Goal: Task Accomplishment & Management: Manage account settings

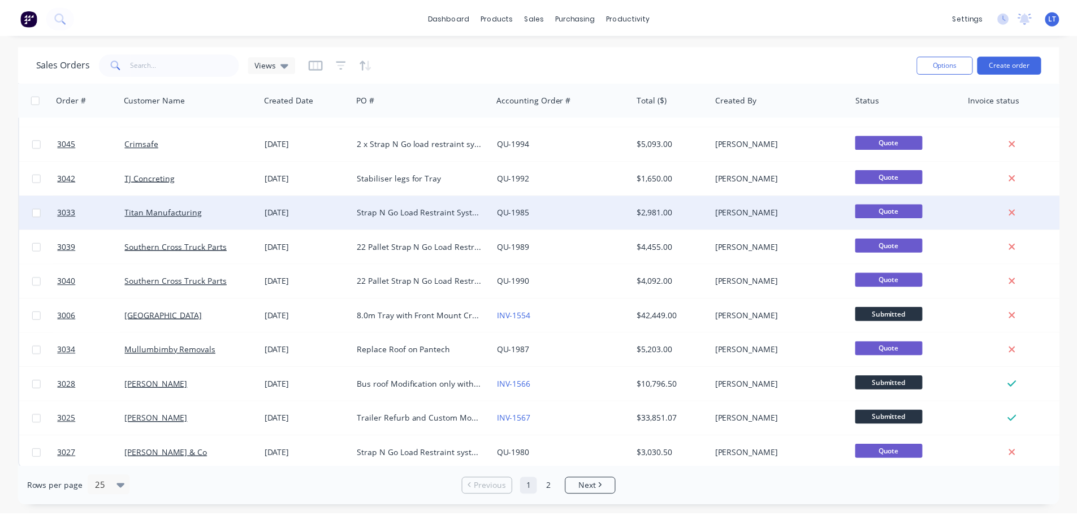
scroll to position [517, 0]
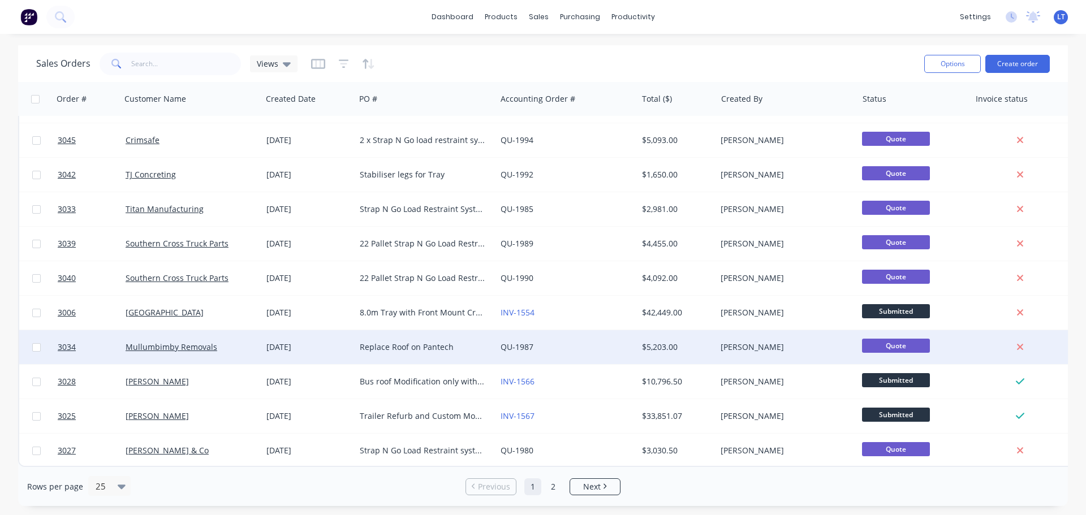
click at [395, 342] on div "Replace Roof on Pantech" at bounding box center [423, 347] width 126 height 11
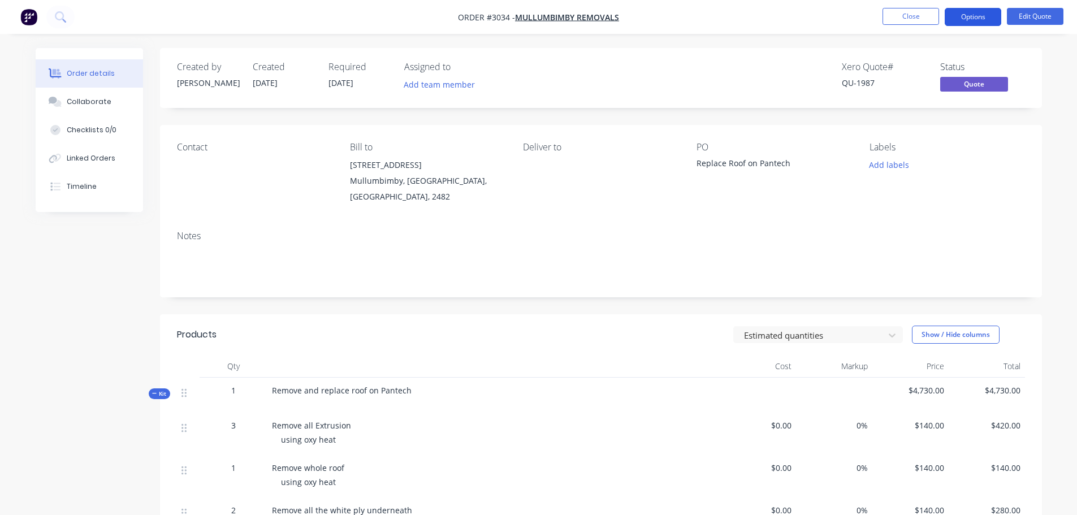
click at [974, 15] on button "Options" at bounding box center [973, 17] width 57 height 18
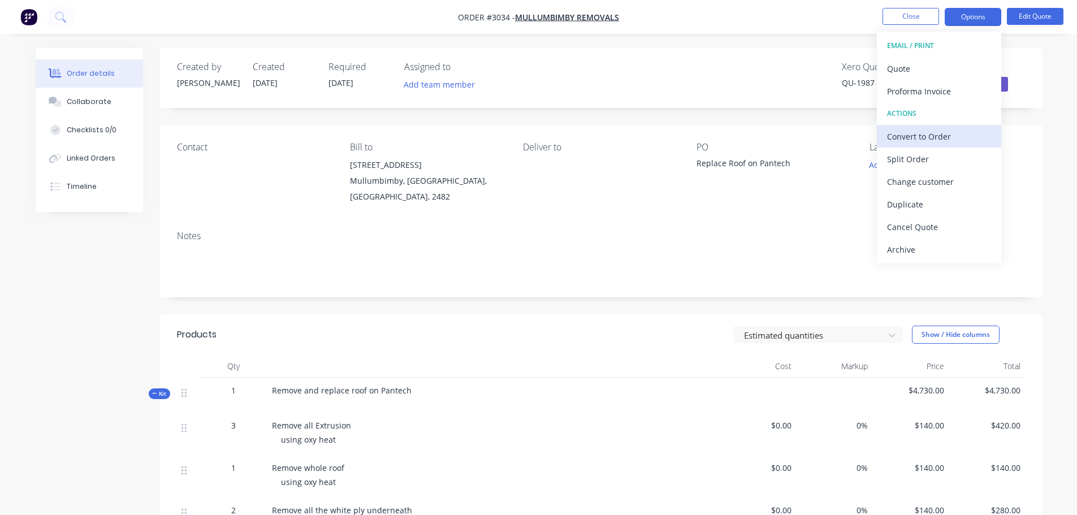
click at [904, 137] on div "Convert to Order" at bounding box center [939, 136] width 104 height 16
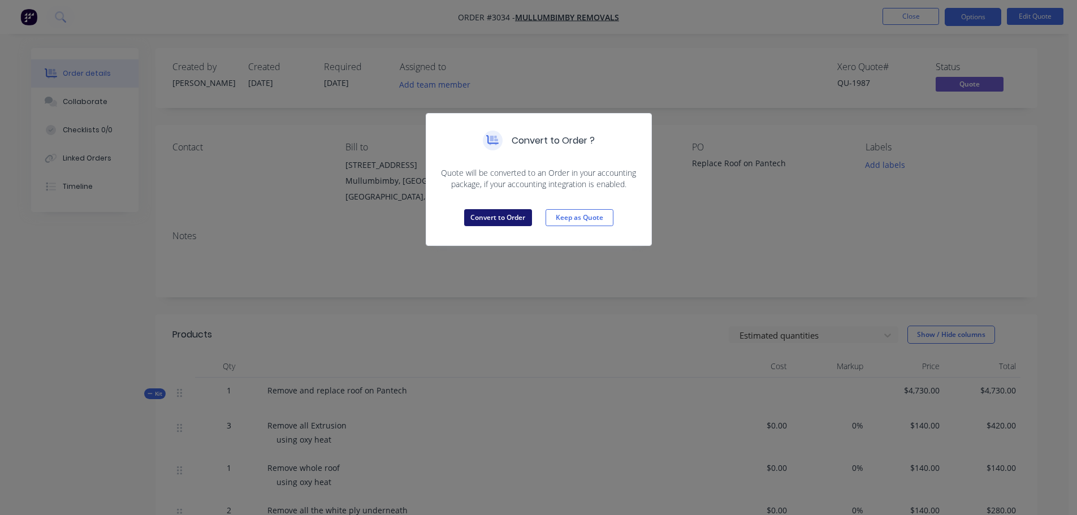
click at [496, 219] on button "Convert to Order" at bounding box center [498, 217] width 68 height 17
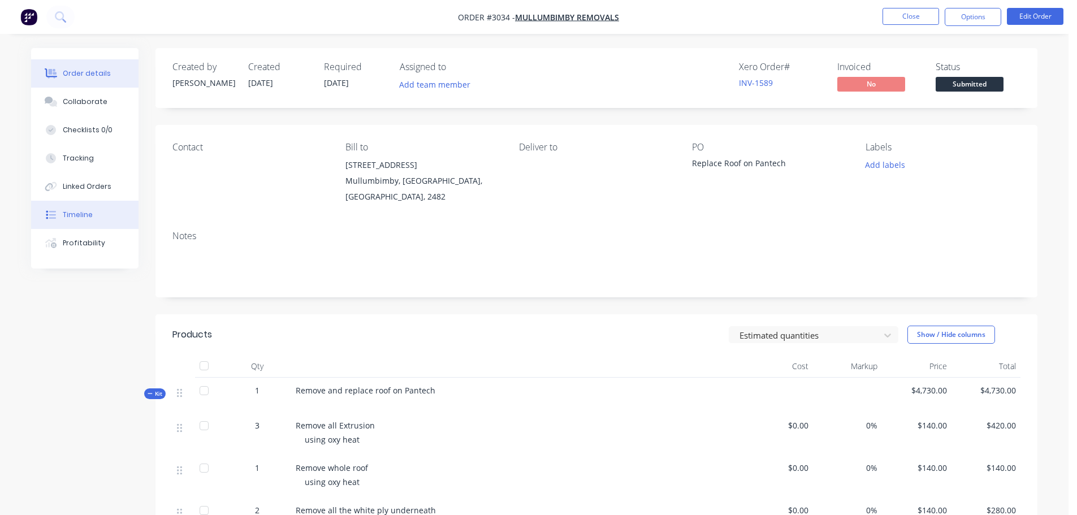
click at [70, 215] on div "Timeline" at bounding box center [78, 215] width 30 height 10
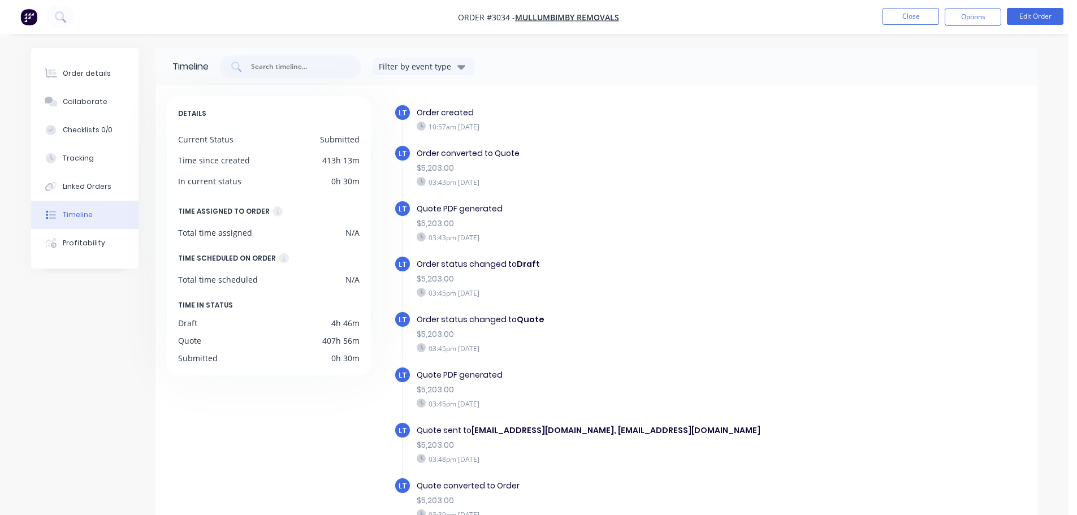
click at [25, 18] on img "button" at bounding box center [28, 16] width 17 height 17
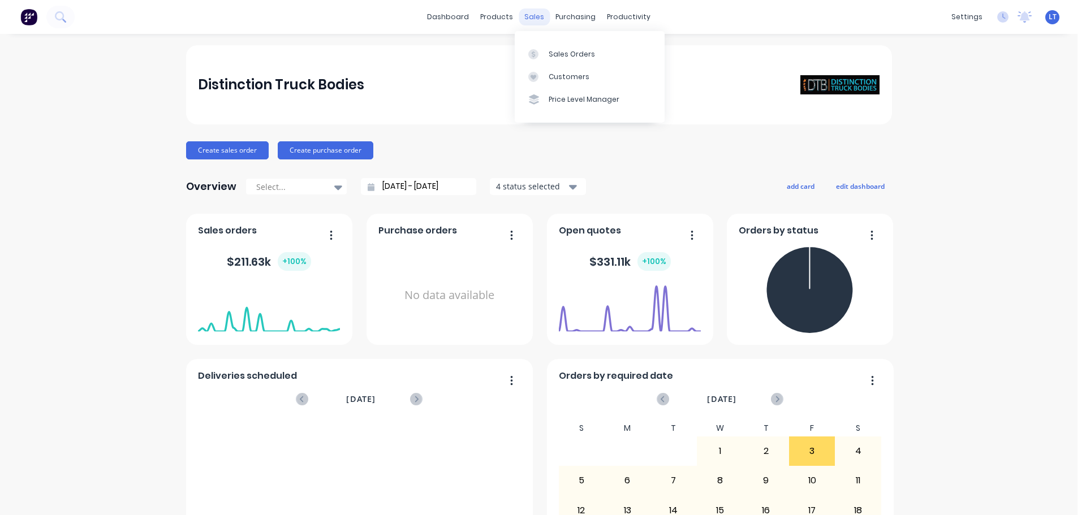
click at [527, 11] on div "sales" at bounding box center [534, 16] width 31 height 17
click at [557, 51] on div "Sales Orders" at bounding box center [572, 54] width 46 height 10
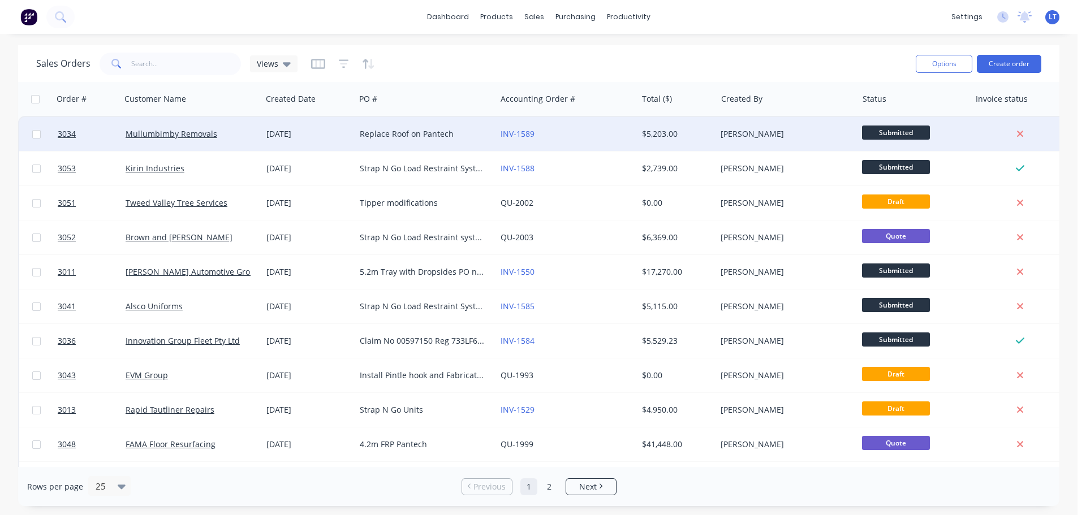
click at [360, 131] on div "Replace Roof on Pantech" at bounding box center [423, 133] width 126 height 11
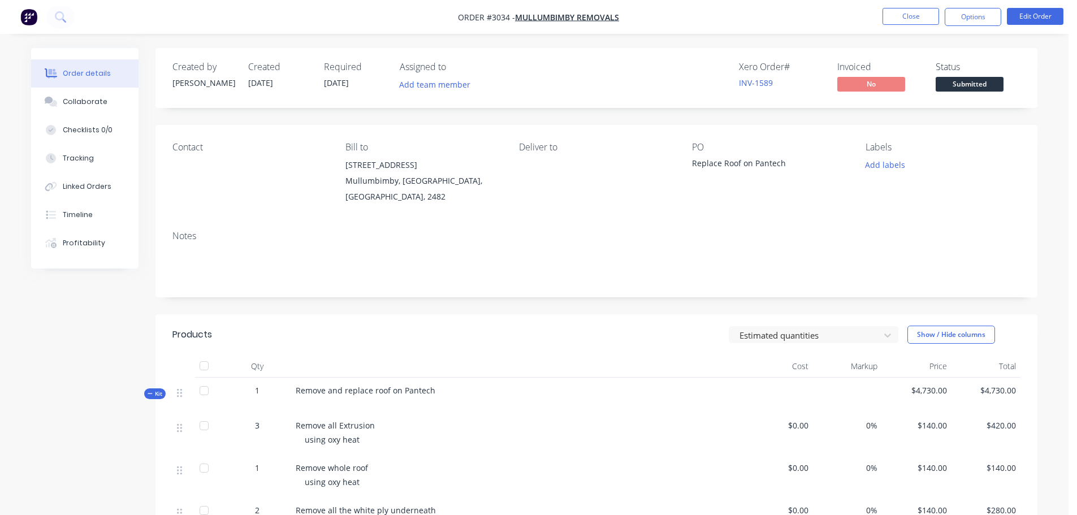
click at [94, 74] on div "Order details" at bounding box center [87, 73] width 48 height 10
click at [72, 71] on div "Order details" at bounding box center [87, 73] width 48 height 10
click at [26, 15] on img "button" at bounding box center [28, 16] width 17 height 17
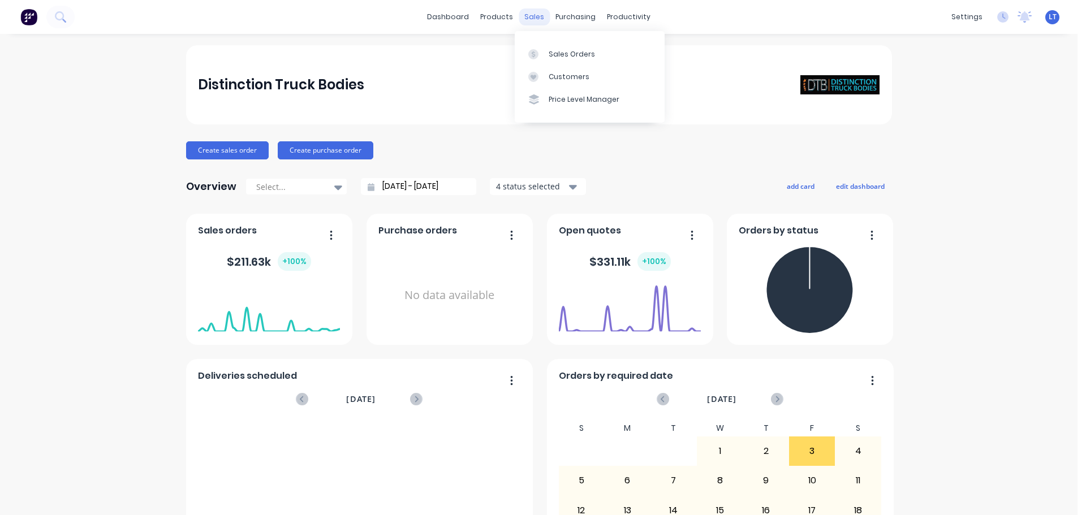
click at [527, 16] on div "sales" at bounding box center [534, 16] width 31 height 17
click at [567, 58] on div "Sales Orders" at bounding box center [572, 54] width 46 height 10
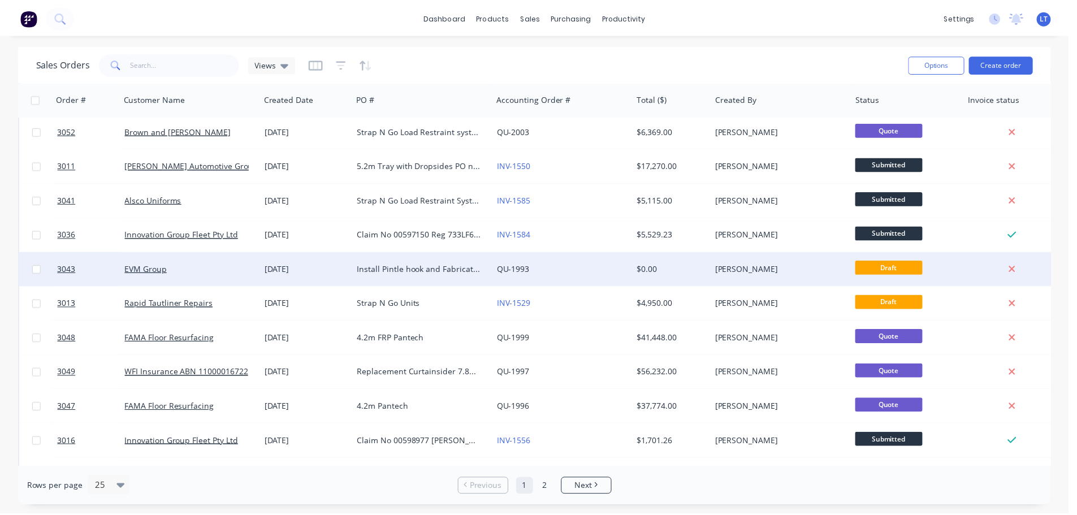
scroll to position [113, 0]
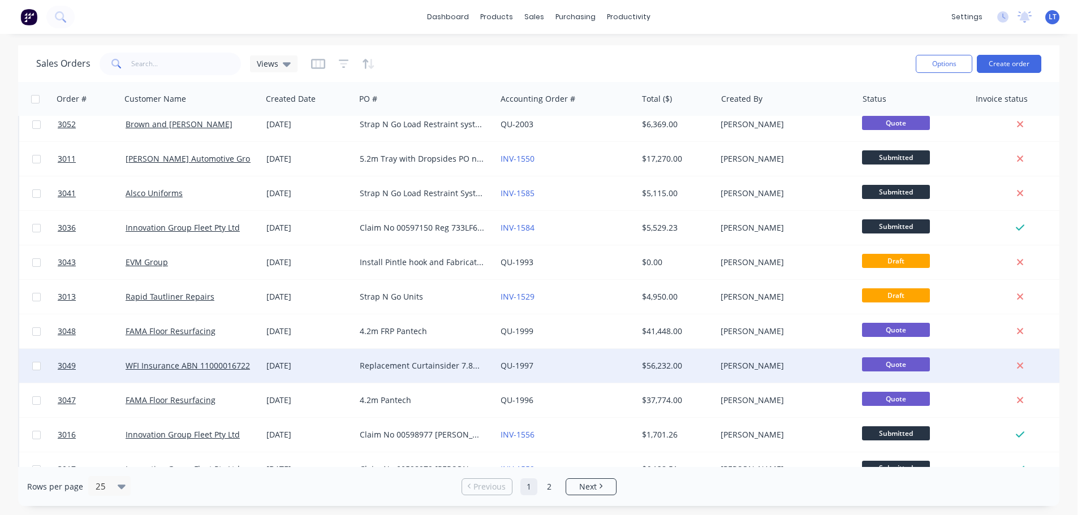
click at [371, 364] on div "Replacement Curtainsider 7.8m WFI Insurance" at bounding box center [423, 365] width 126 height 11
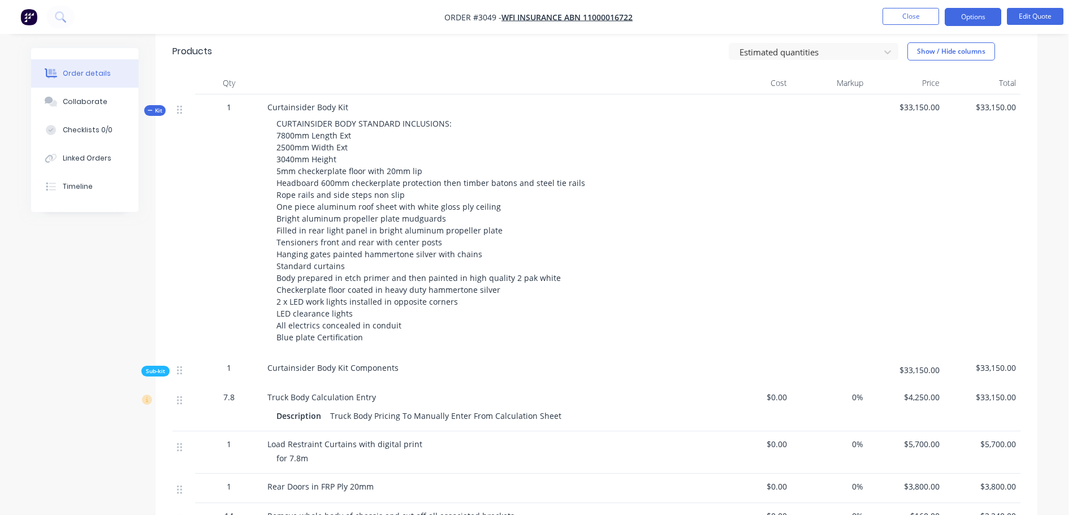
scroll to position [283, 0]
drag, startPoint x: 278, startPoint y: 265, endPoint x: 346, endPoint y: 267, distance: 67.9
click at [346, 267] on div "CURTAINSIDER BODY STANDARD INCLUSIONS: 7800mm Length Ext 2500mm Width Ext 3040m…" at bounding box center [488, 231] width 443 height 235
click at [342, 266] on div "CURTAINSIDER BODY STANDARD INCLUSIONS: 7800mm Length Ext 2500mm Width Ext 3040m…" at bounding box center [488, 231] width 443 height 235
click at [349, 266] on div "CURTAINSIDER BODY STANDARD INCLUSIONS: 7800mm Length Ext 2500mm Width Ext 3040m…" at bounding box center [488, 231] width 443 height 235
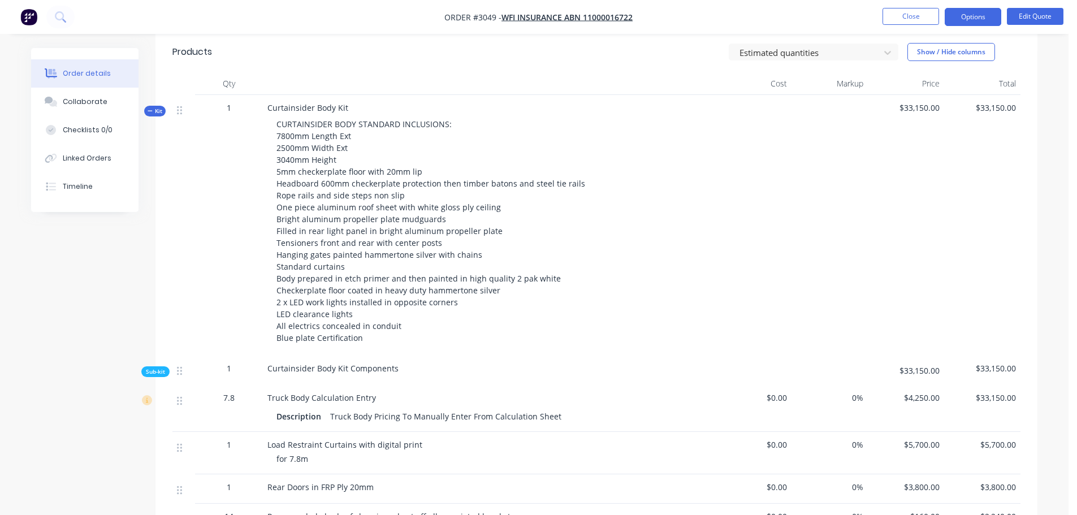
click at [349, 104] on div "Curtainsider Body Kit CURTAINSIDER BODY STANDARD INCLUSIONS: 7800mm Length Ext …" at bounding box center [489, 225] width 452 height 261
click at [343, 106] on span "Curtainsider Body Kit" at bounding box center [307, 107] width 81 height 11
drag, startPoint x: 277, startPoint y: 266, endPoint x: 357, endPoint y: 264, distance: 80.9
click at [357, 264] on div "CURTAINSIDER BODY STANDARD INCLUSIONS: 7800mm Length Ext 2500mm Width Ext 3040m…" at bounding box center [488, 231] width 443 height 235
click at [1032, 12] on button "Edit Quote" at bounding box center [1035, 16] width 57 height 17
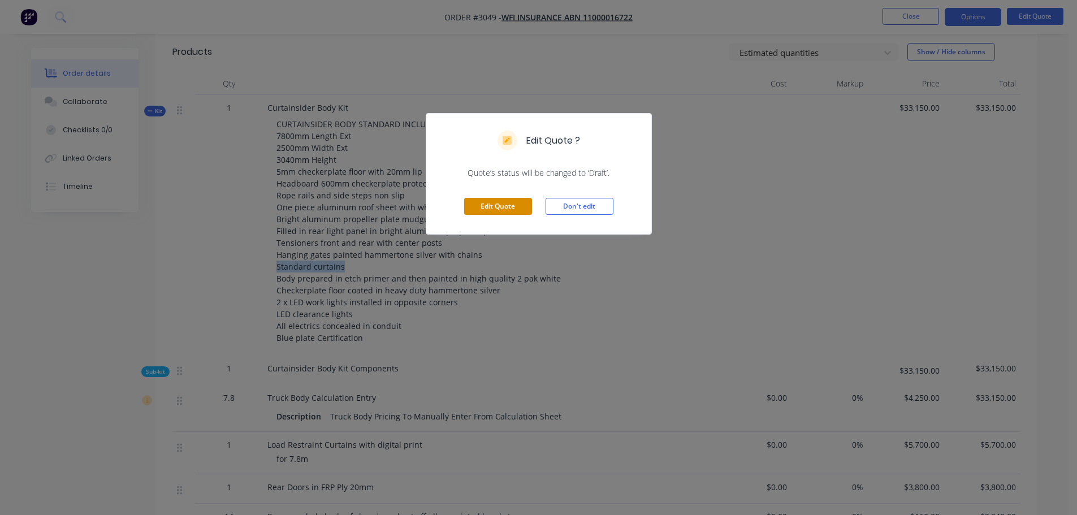
click at [504, 203] on button "Edit Quote" at bounding box center [498, 206] width 68 height 17
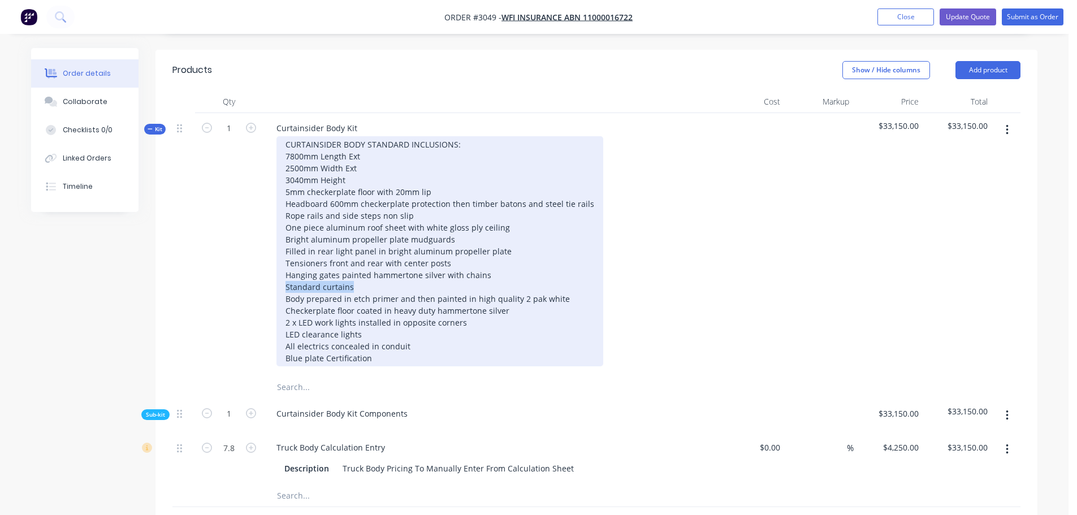
drag, startPoint x: 352, startPoint y: 271, endPoint x: 286, endPoint y: 274, distance: 65.7
click at [286, 274] on div "CURTAINSIDER BODY STANDARD INCLUSIONS: 7800mm Length Ext 2500mm Width Ext 3040m…" at bounding box center [440, 251] width 327 height 230
drag, startPoint x: 285, startPoint y: 273, endPoint x: 331, endPoint y: 271, distance: 46.4
click at [331, 271] on div "CURTAINSIDER BODY STANDARD INCLUSIONS: 7800mm Length Ext 2500mm Width Ext 3040m…" at bounding box center [440, 251] width 327 height 230
click at [287, 271] on div "CURTAINSIDER BODY STANDARD INCLUSIONS: 7800mm Length Ext 2500mm Width Ext 3040m…" at bounding box center [440, 251] width 327 height 230
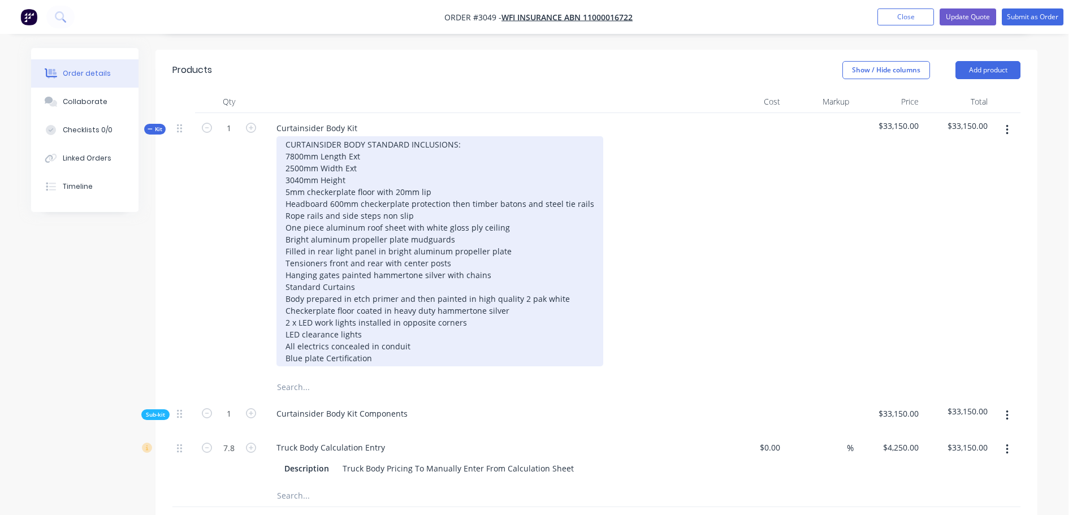
click at [357, 270] on div "CURTAINSIDER BODY STANDARD INCLUSIONS: 7800mm Length Ext 2500mm Width Ext 3040m…" at bounding box center [440, 251] width 327 height 230
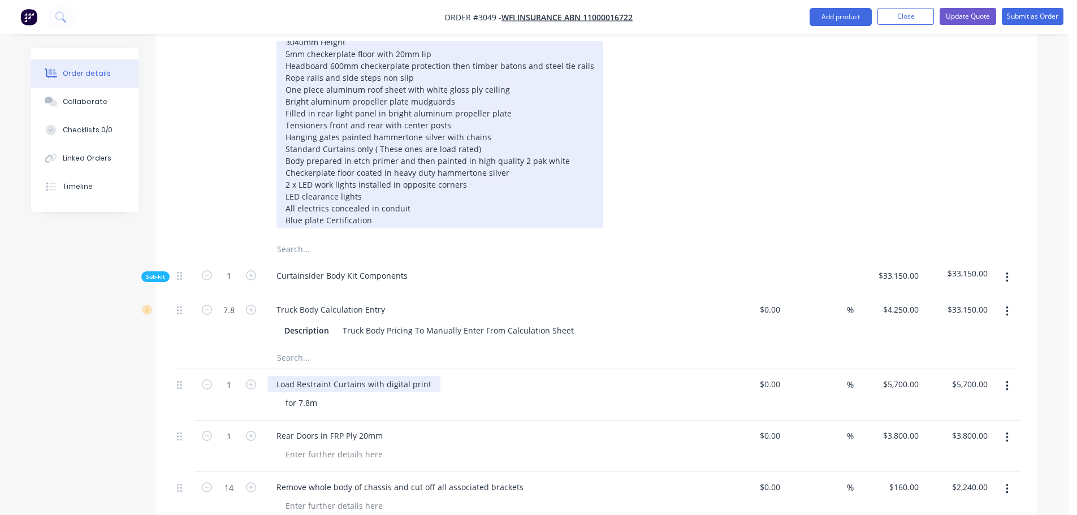
scroll to position [509, 0]
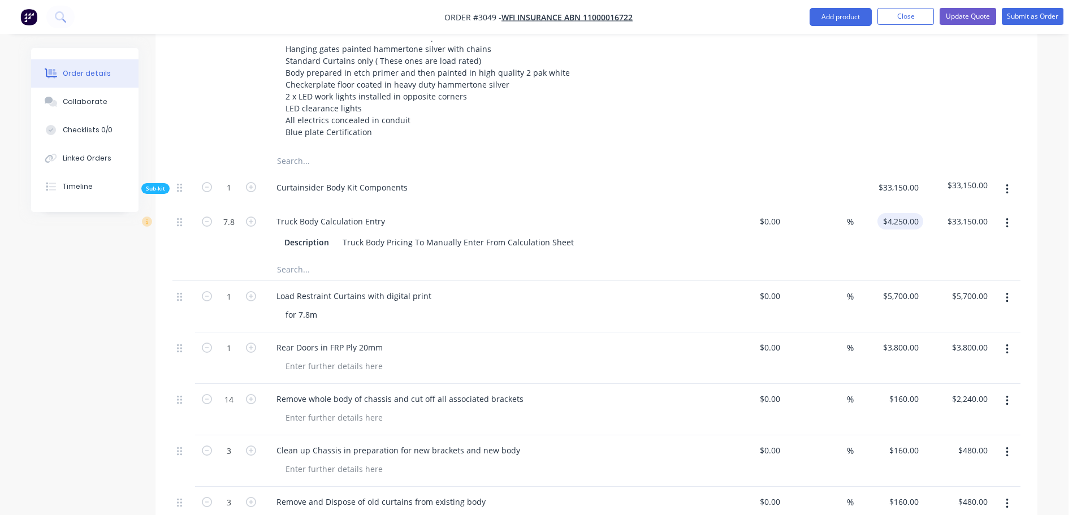
click at [898, 213] on div "$4,250.00 $4,250.00" at bounding box center [901, 221] width 46 height 16
type input "$4,150.00"
type input "$32,370.00"
click at [667, 234] on div "Description Truck Body Pricing To Manually Enter From Calculation Sheet" at bounding box center [487, 242] width 414 height 16
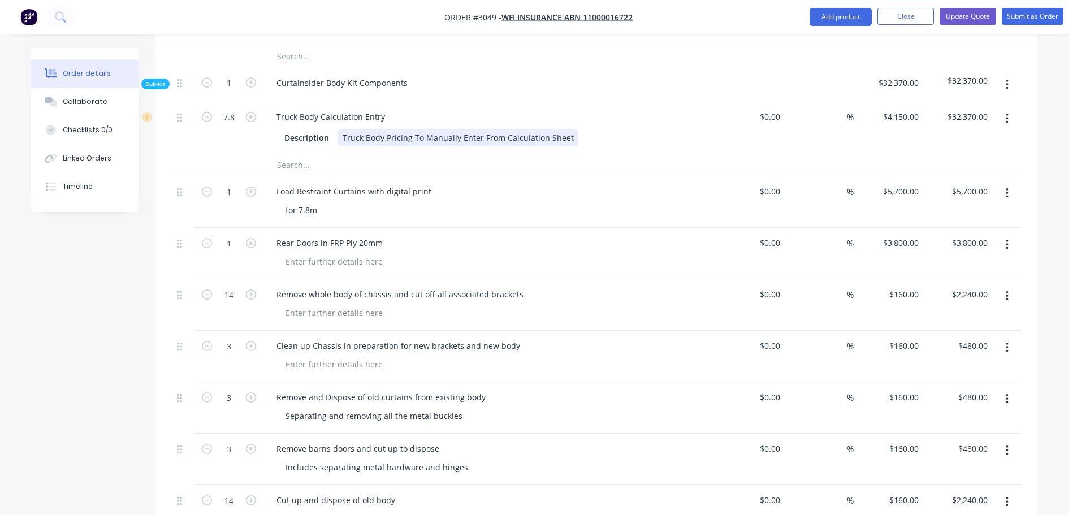
scroll to position [622, 0]
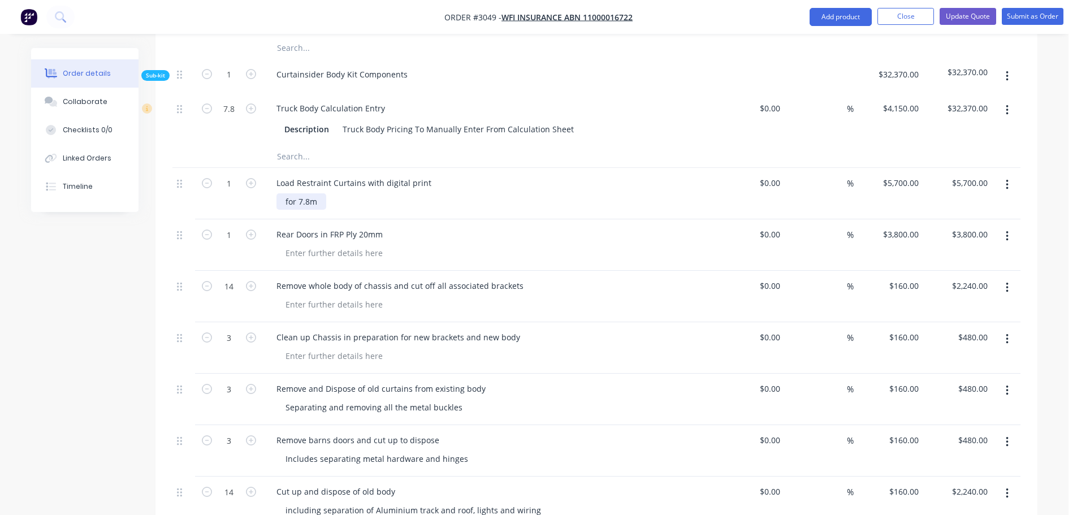
click at [323, 193] on div "for 7.8m" at bounding box center [302, 201] width 50 height 16
click at [320, 193] on div "for 7.8m This is only for the load rating and digital print" at bounding box center [393, 201] width 232 height 16
click at [493, 193] on div "for 7.8m (This is only for the load rating and digital print" at bounding box center [394, 201] width 234 height 16
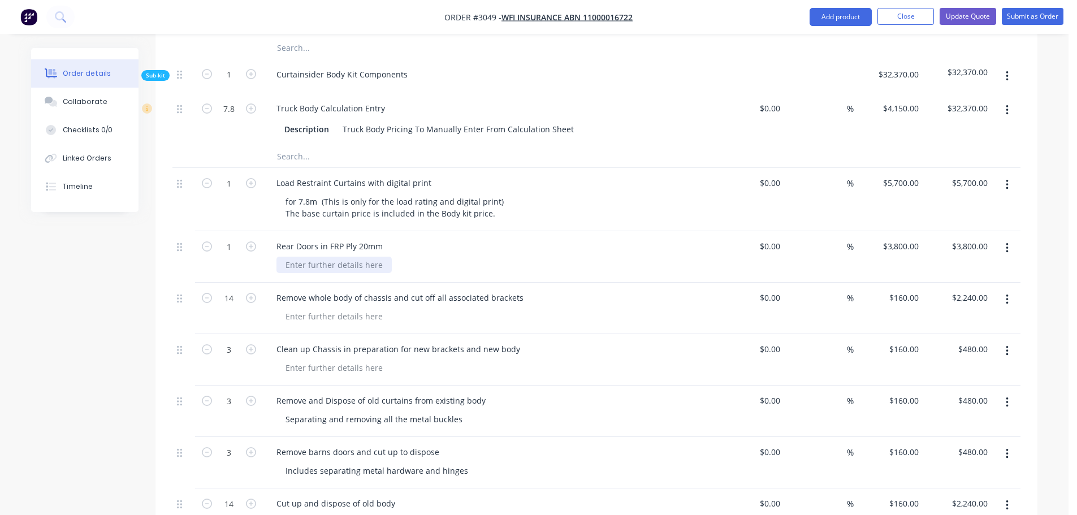
click at [284, 257] on div at bounding box center [334, 265] width 115 height 16
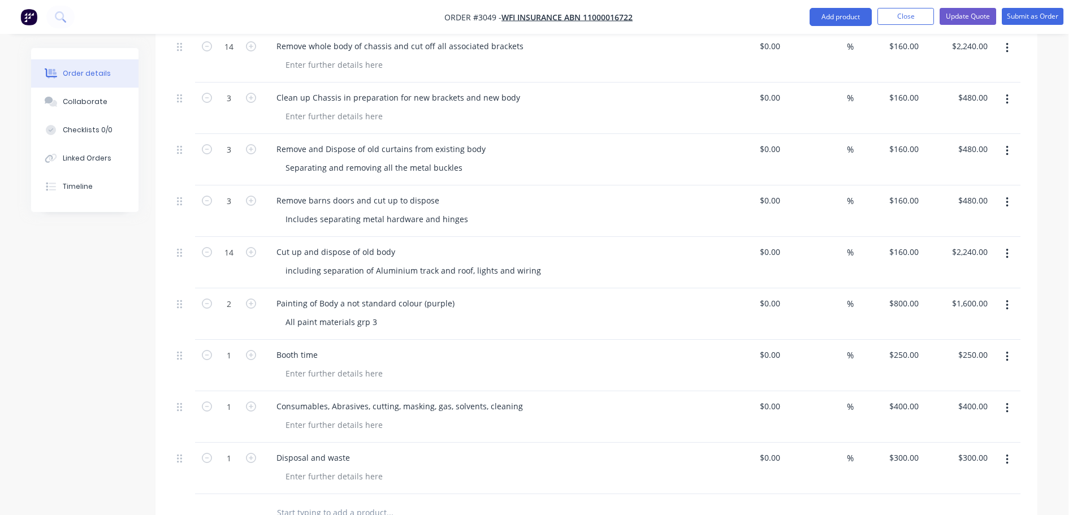
scroll to position [905, 0]
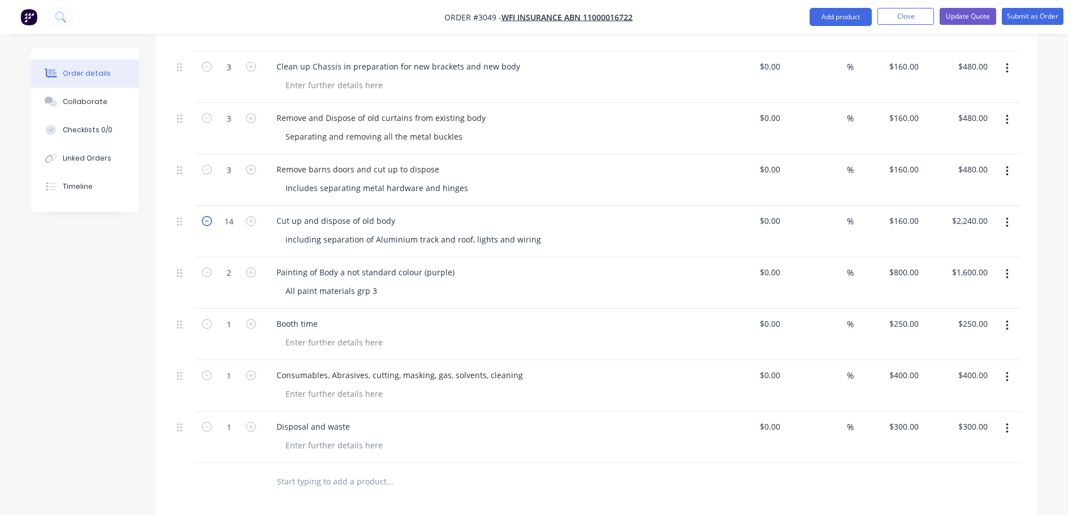
click at [206, 216] on icon "button" at bounding box center [207, 221] width 10 height 10
type input "13"
type input "$2,080.00"
click at [206, 216] on icon "button" at bounding box center [207, 221] width 10 height 10
type input "12"
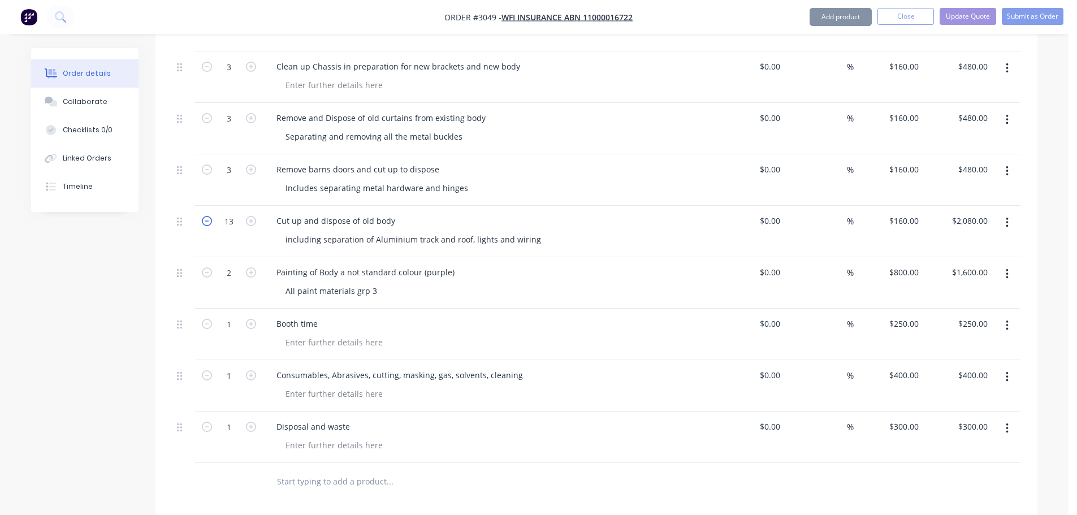
type input "$1,920.00"
click at [206, 216] on icon "button" at bounding box center [207, 221] width 10 height 10
type input "11"
type input "$1,760.00"
click at [206, 216] on icon "button" at bounding box center [207, 221] width 10 height 10
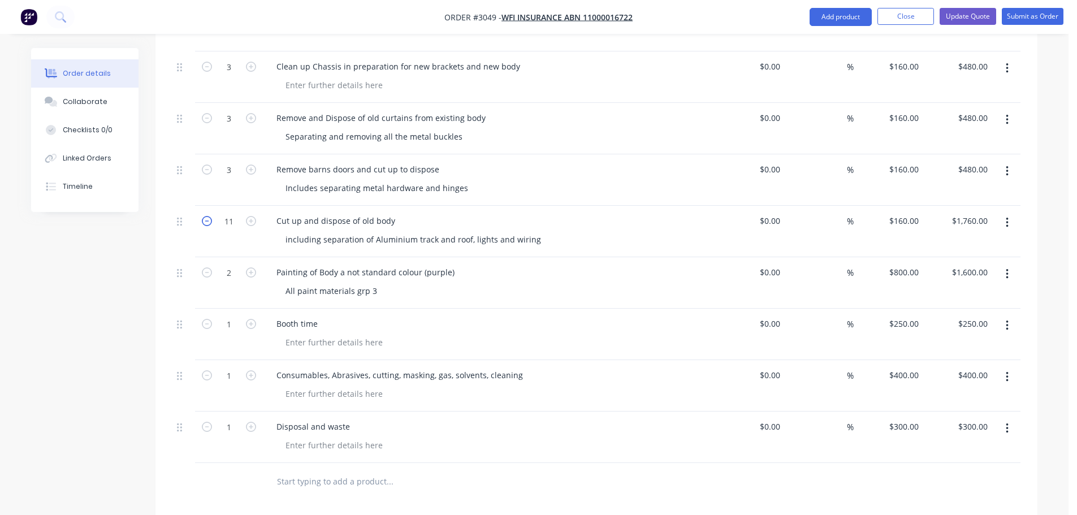
type input "10"
type input "$1,600.00"
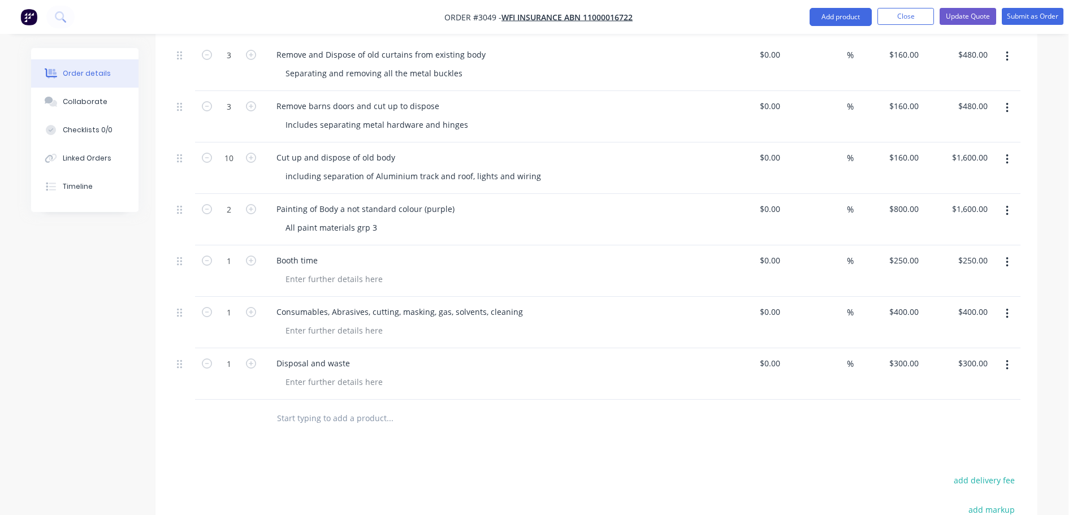
scroll to position [936, 0]
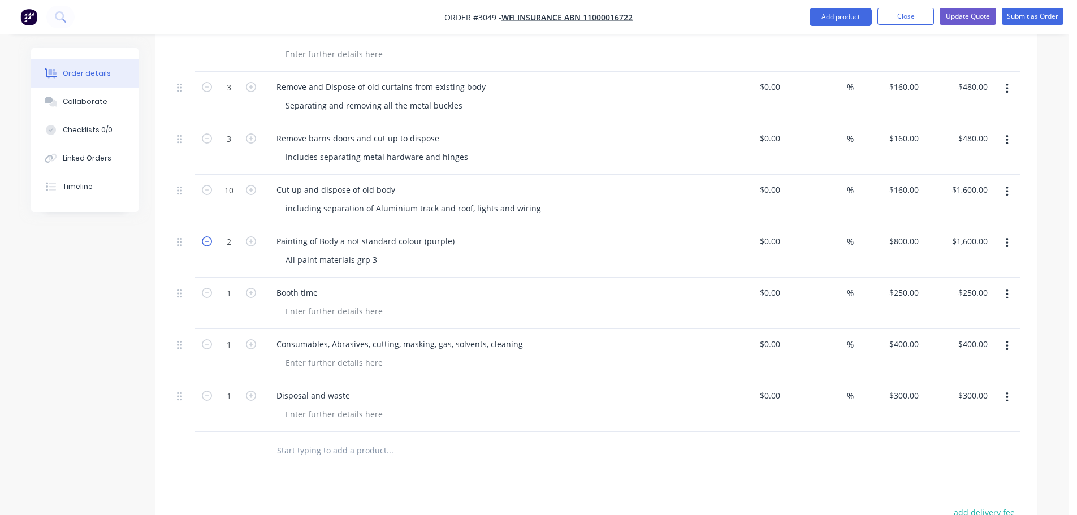
click at [205, 236] on icon "button" at bounding box center [207, 241] width 10 height 10
type input "1"
type input "$800.00"
click at [518, 336] on div "Consumables, Abrasives, cutting, masking, gas, solvents, cleaning" at bounding box center [399, 344] width 265 height 16
click at [908, 387] on input "300" at bounding box center [905, 395] width 35 height 16
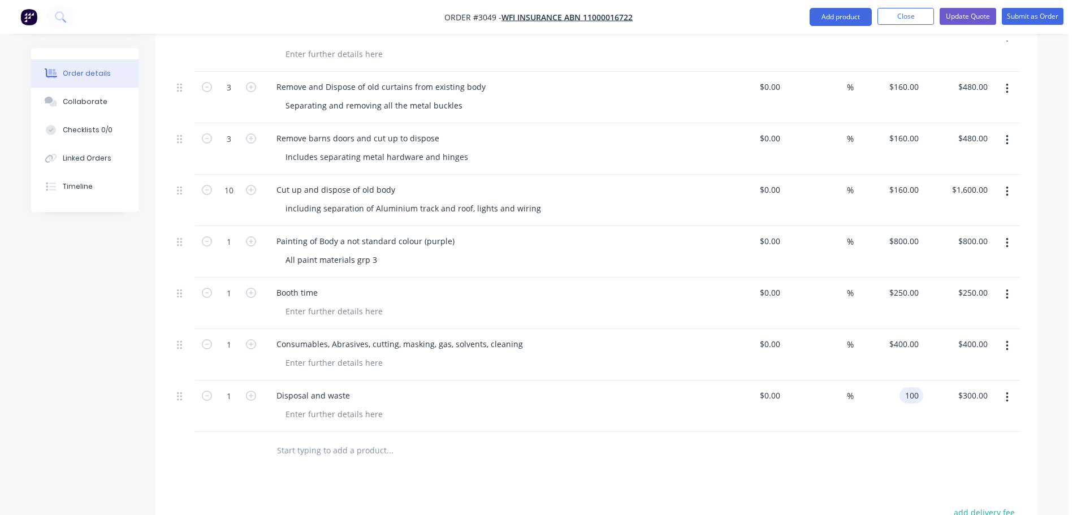
type input "$100.00"
click at [609, 415] on div "Disposal and waste" at bounding box center [489, 406] width 452 height 51
click at [400, 336] on div "Consumables, Abrasives, cutting, masking, gas, solvents, cleaning" at bounding box center [399, 344] width 265 height 16
click at [902, 336] on div "400 400" at bounding box center [912, 344] width 24 height 16
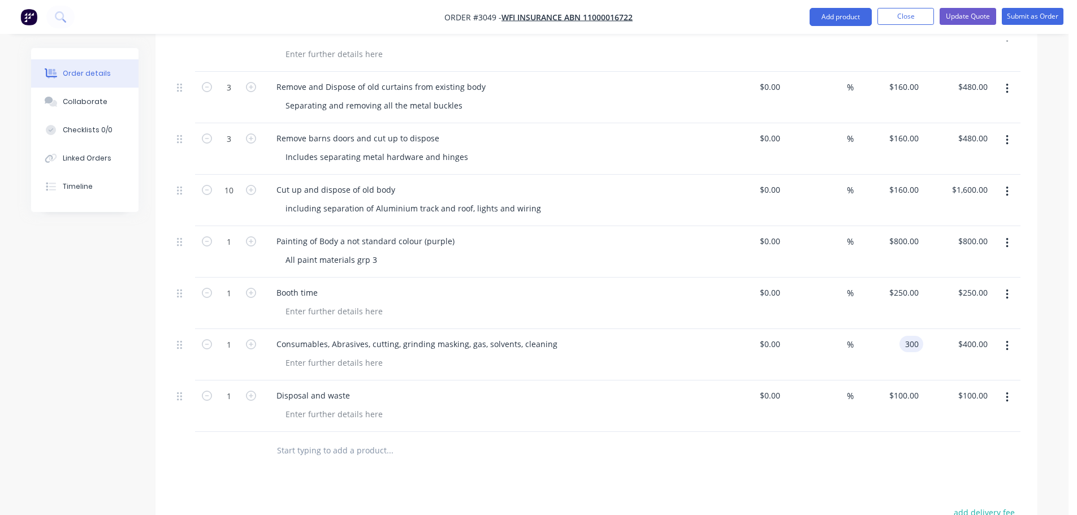
type input "$300.00"
click at [627, 338] on div "Consumables, Abrasives, cutting, grinding masking, gas, solvents, cleaning" at bounding box center [489, 354] width 452 height 51
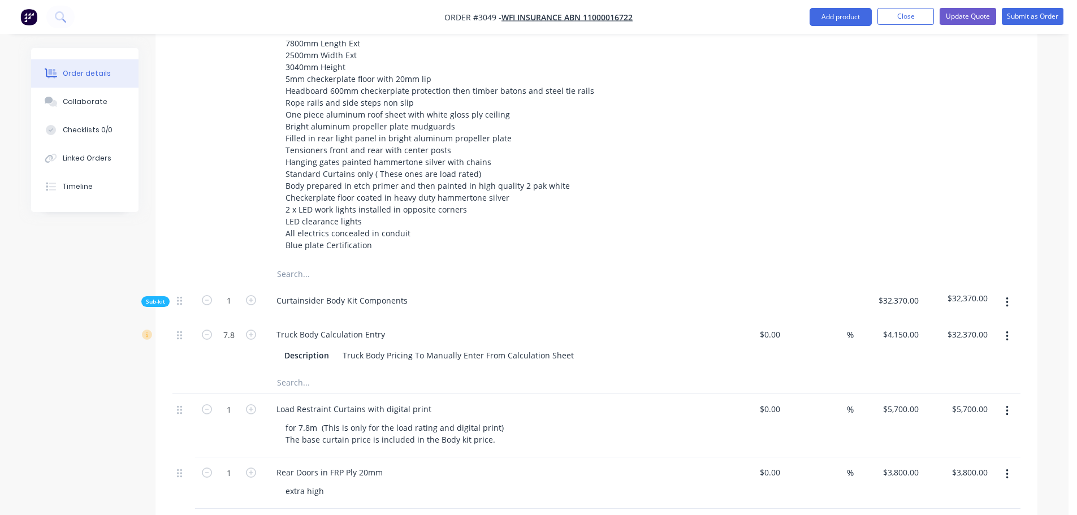
scroll to position [452, 0]
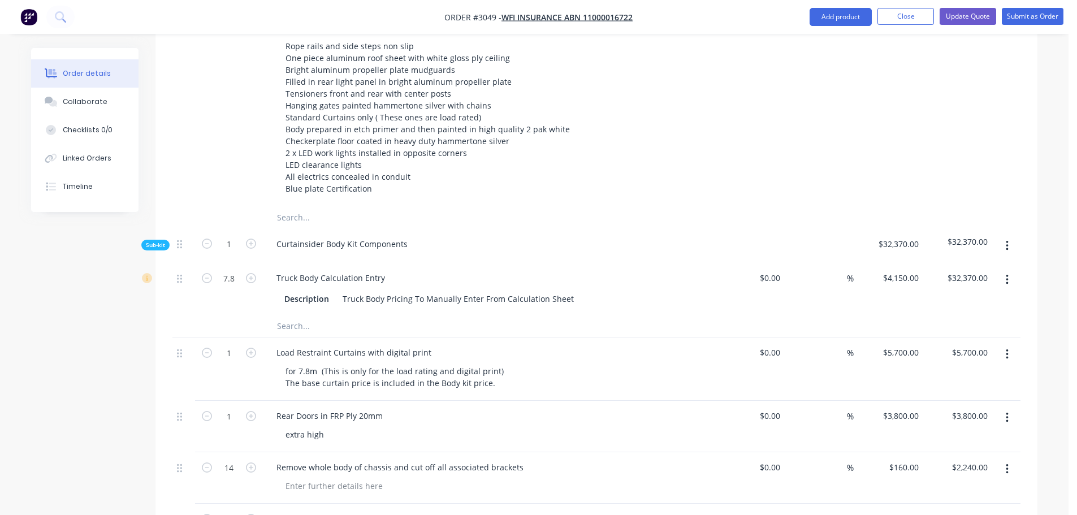
click at [434, 206] on input "text" at bounding box center [390, 217] width 226 height 23
click at [443, 184] on div "Curtainsider Body Kit CURTAINSIDER BODY STANDARD INCLUSIONS: 7800mm Length Ext …" at bounding box center [489, 74] width 452 height 263
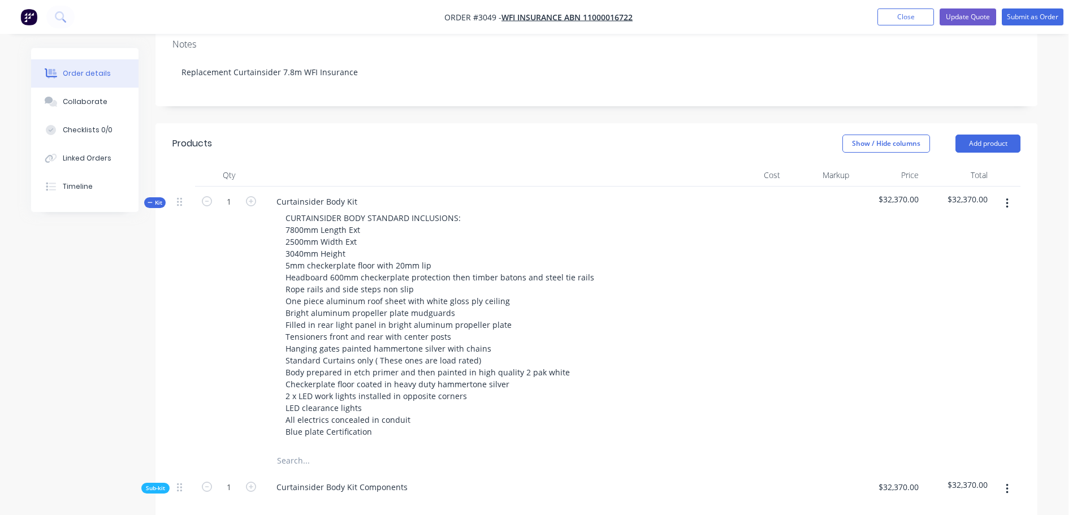
scroll to position [144, 0]
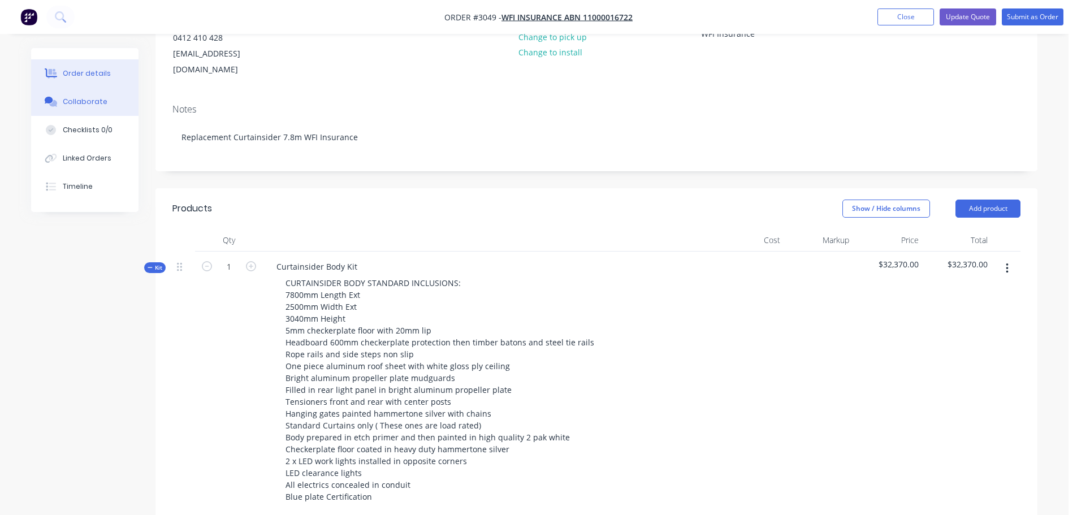
click at [76, 98] on div "Collaborate" at bounding box center [85, 102] width 45 height 10
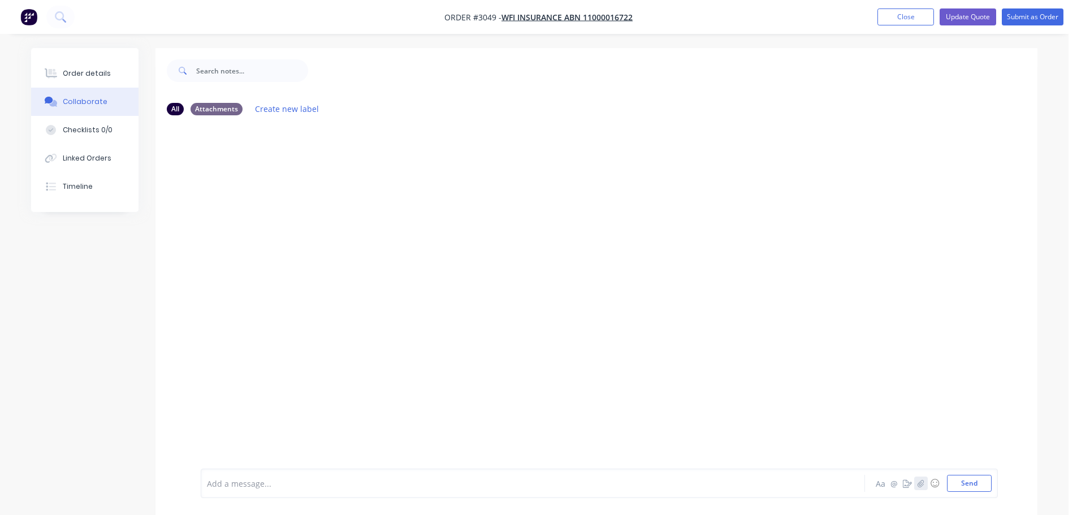
click at [922, 485] on icon "button" at bounding box center [921, 483] width 6 height 7
click at [76, 96] on button "Collaborate" at bounding box center [84, 102] width 107 height 28
click at [922, 485] on icon "button" at bounding box center [921, 483] width 6 height 7
click at [978, 481] on button "Send" at bounding box center [969, 483] width 45 height 17
click at [76, 68] on button "Order details" at bounding box center [84, 73] width 107 height 28
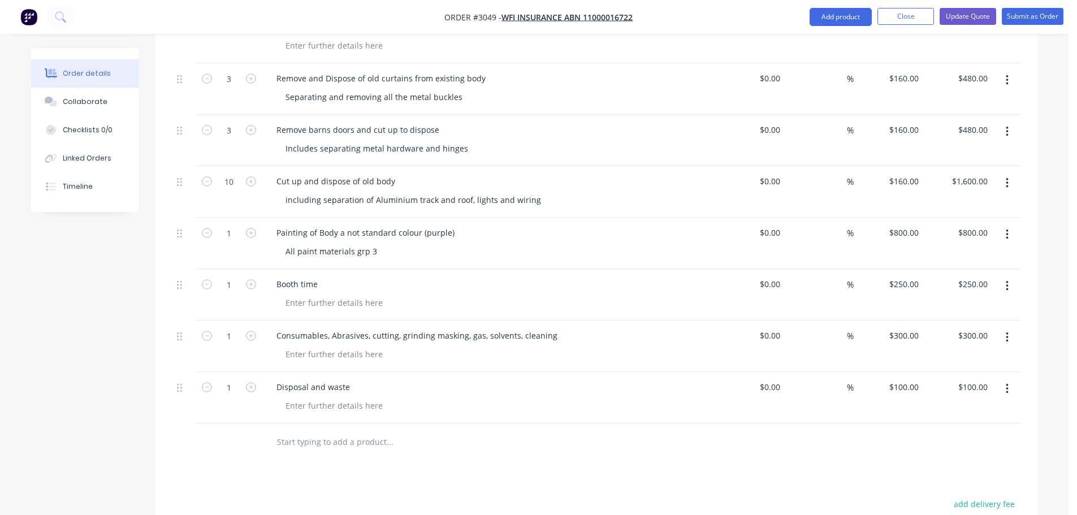
scroll to position [1075, 0]
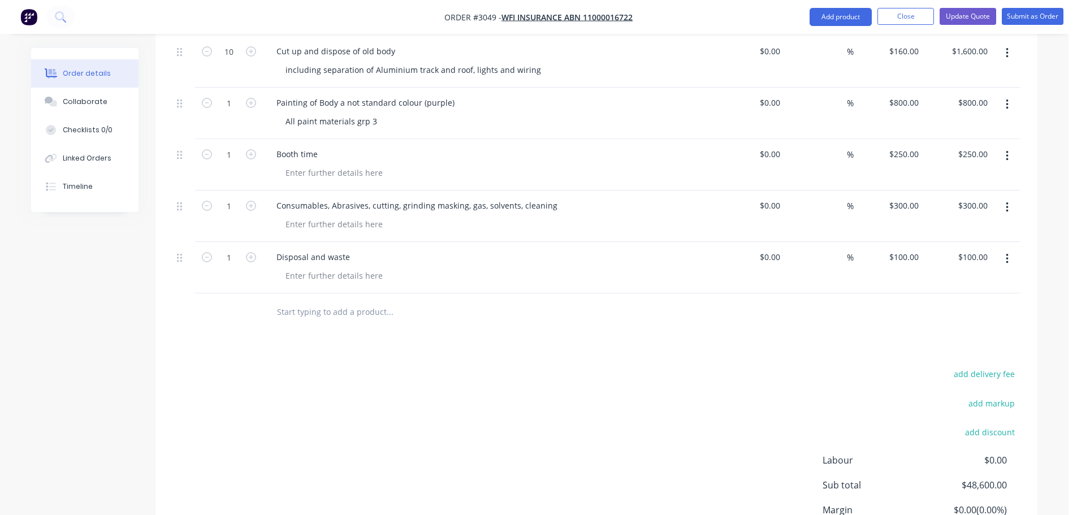
click at [312, 300] on input "text" at bounding box center [390, 311] width 226 height 23
type input "R"
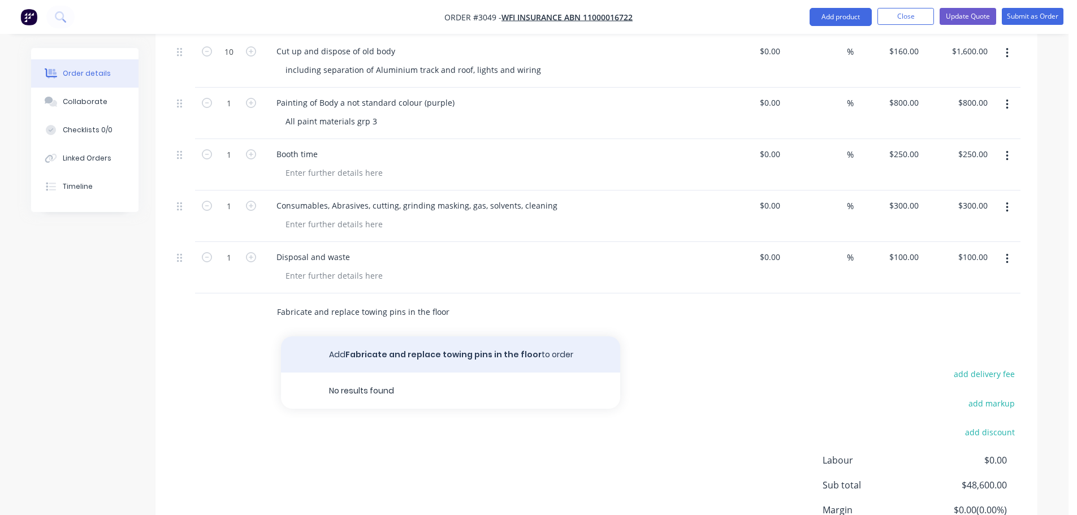
type input "Fabricate and replace towing pins in the floor"
click at [432, 336] on button "Add Fabricate and replace towing pins in the floor to order" at bounding box center [450, 354] width 339 height 36
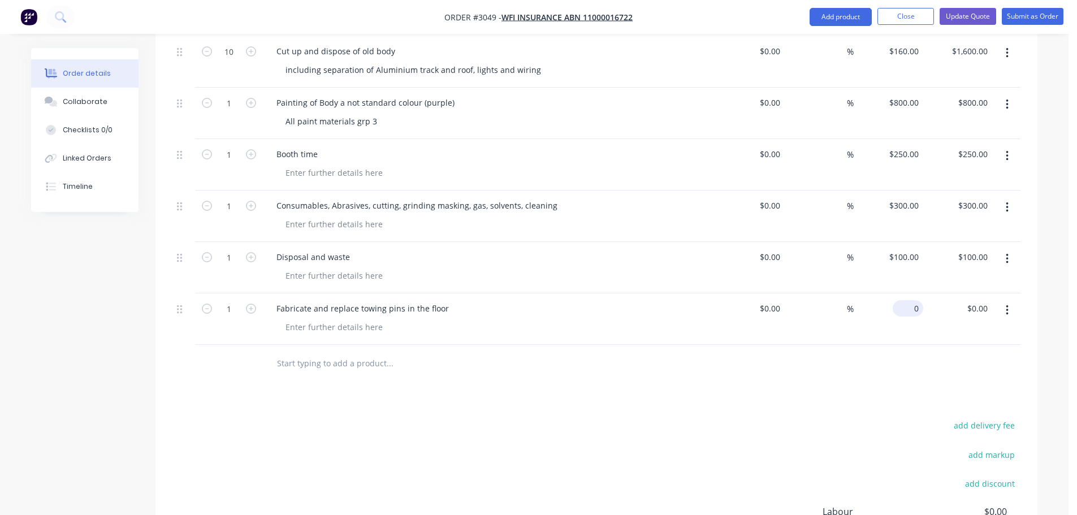
click at [912, 300] on input "0" at bounding box center [911, 308] width 26 height 16
type input "$0.00"
click at [450, 300] on div "Fabricate and replace towing pins in the floor" at bounding box center [362, 308] width 191 height 16
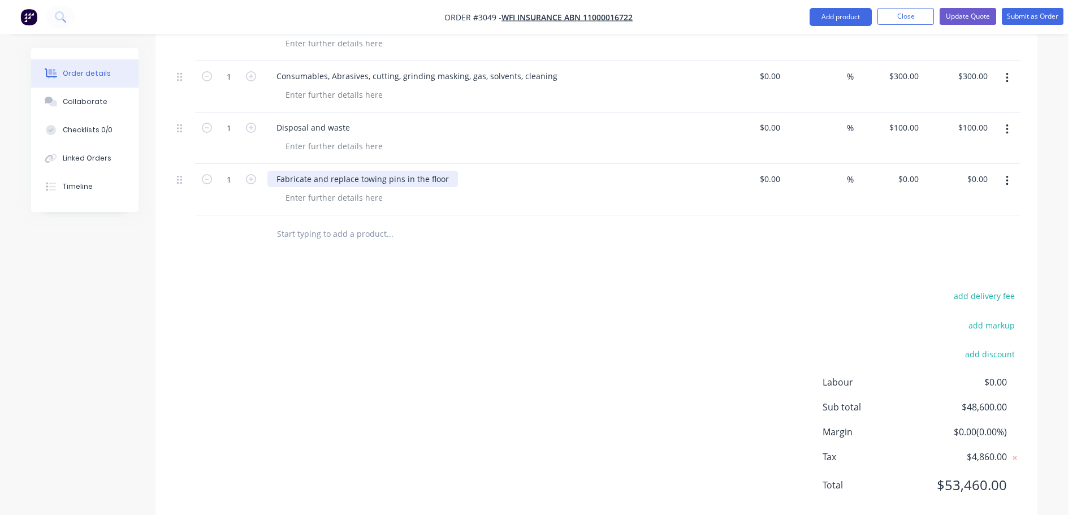
scroll to position [1214, 0]
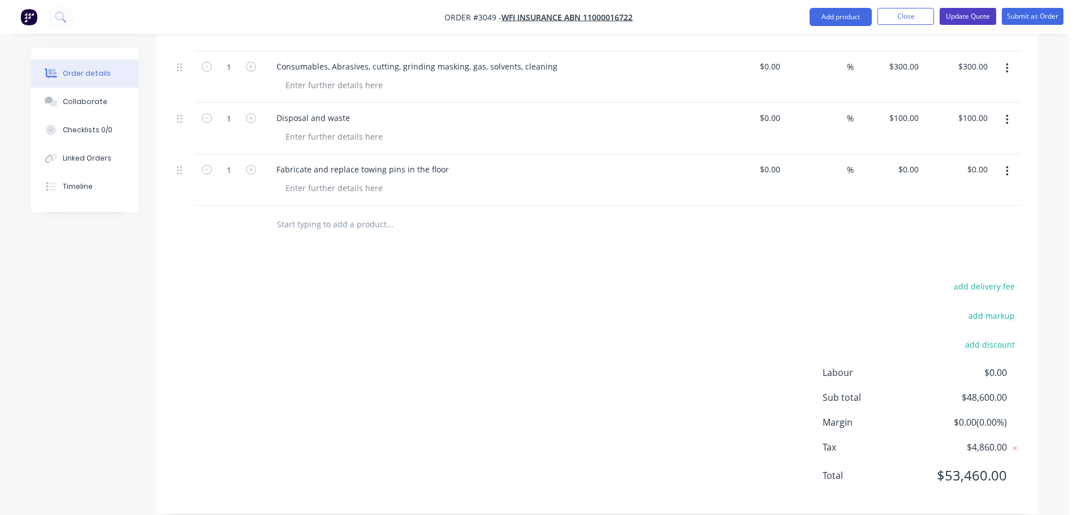
click at [958, 16] on button "Update Quote" at bounding box center [968, 16] width 57 height 17
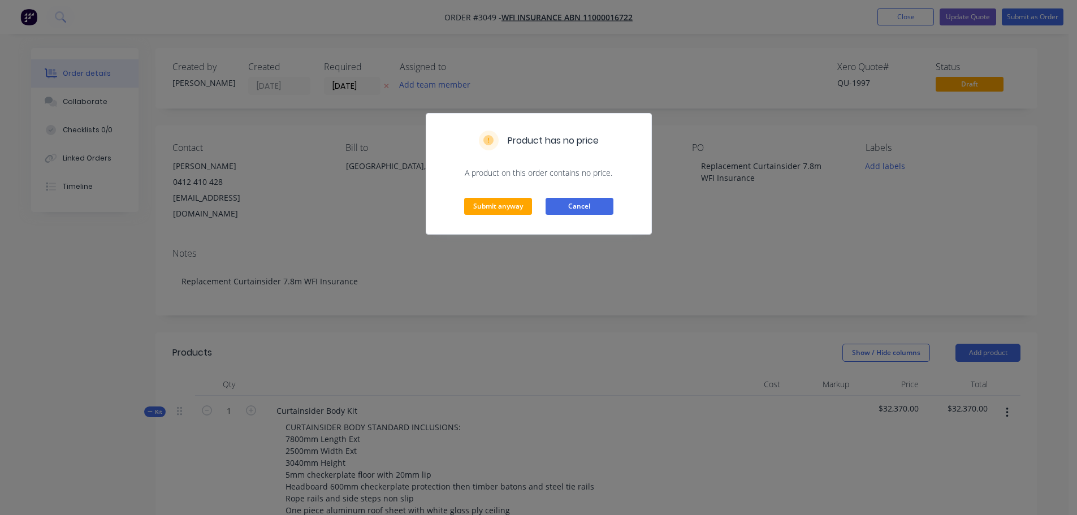
click at [583, 208] on button "Cancel" at bounding box center [580, 206] width 68 height 17
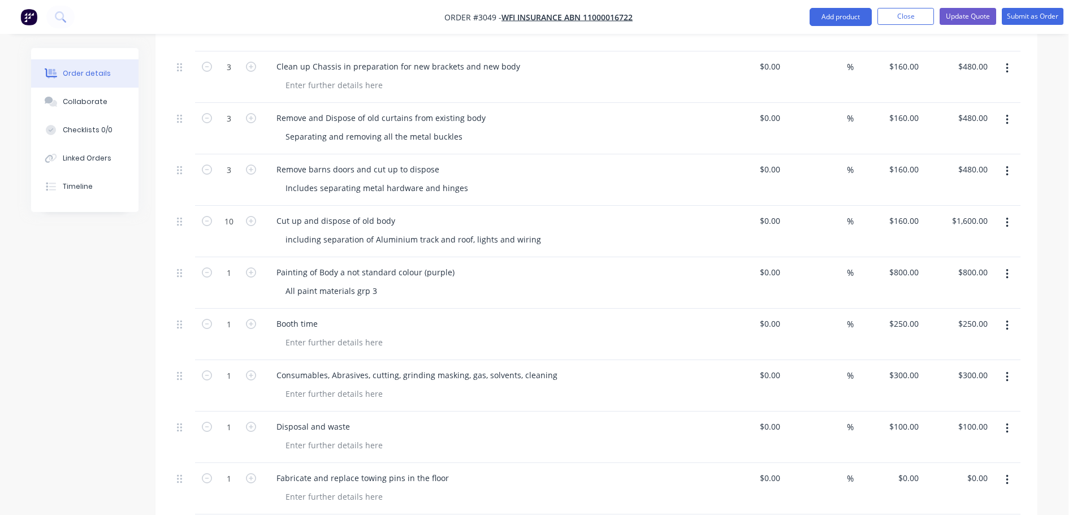
scroll to position [1214, 0]
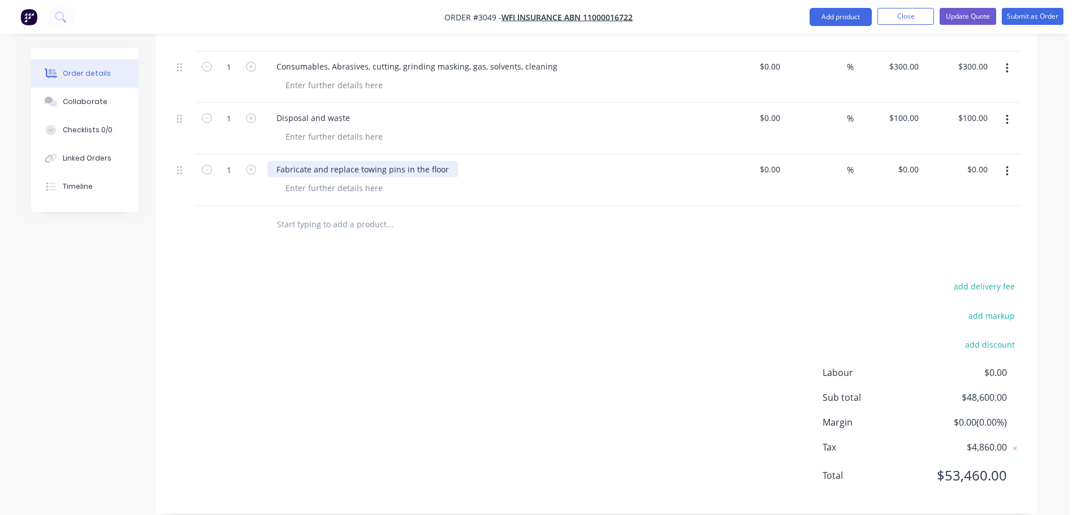
click at [450, 161] on div "Fabricate and replace towing pins in the floor" at bounding box center [362, 169] width 191 height 16
click at [249, 165] on icon "button" at bounding box center [251, 170] width 10 height 10
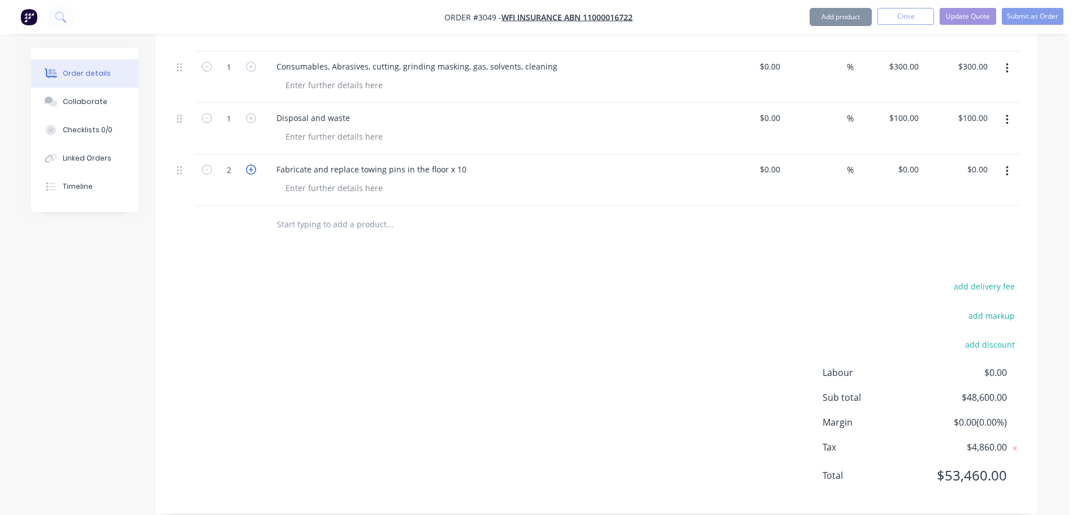
click at [249, 165] on icon "button" at bounding box center [251, 170] width 10 height 10
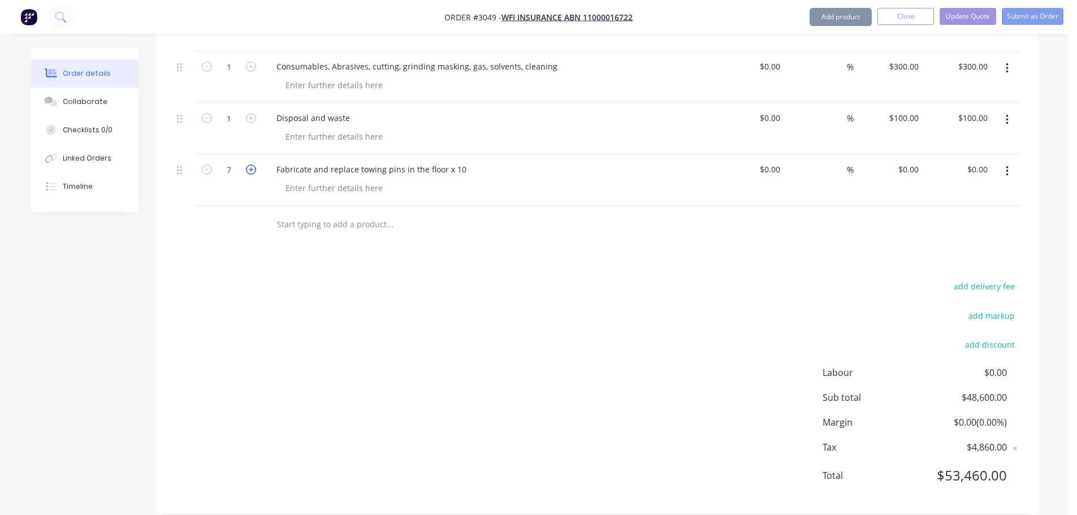
click at [249, 165] on icon "button" at bounding box center [251, 170] width 10 height 10
type input "10"
click at [908, 161] on div "0 0" at bounding box center [915, 169] width 18 height 16
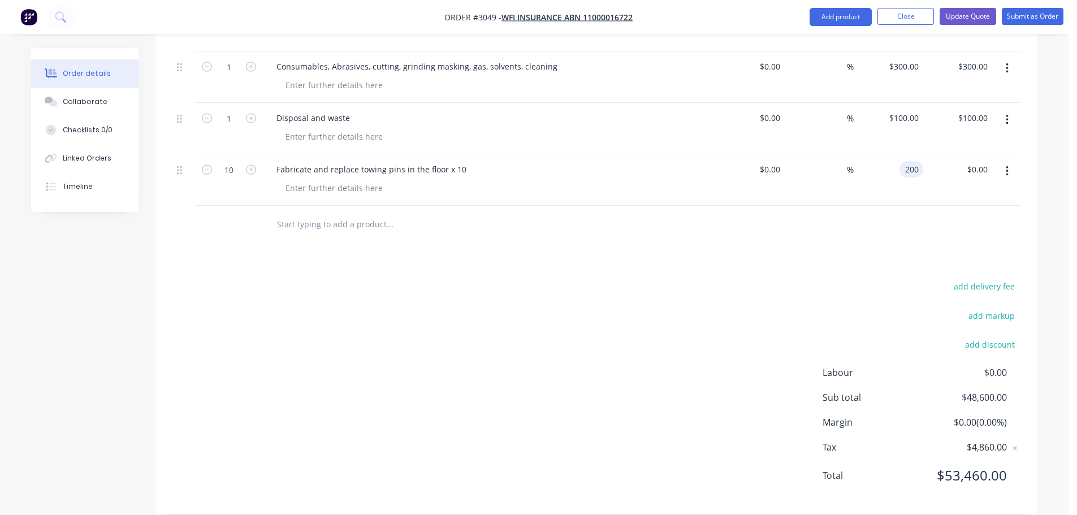
type input "$200.00"
type input "$2,000.00"
click at [706, 206] on div at bounding box center [596, 224] width 848 height 37
click at [966, 13] on button "Update Quote" at bounding box center [968, 16] width 57 height 17
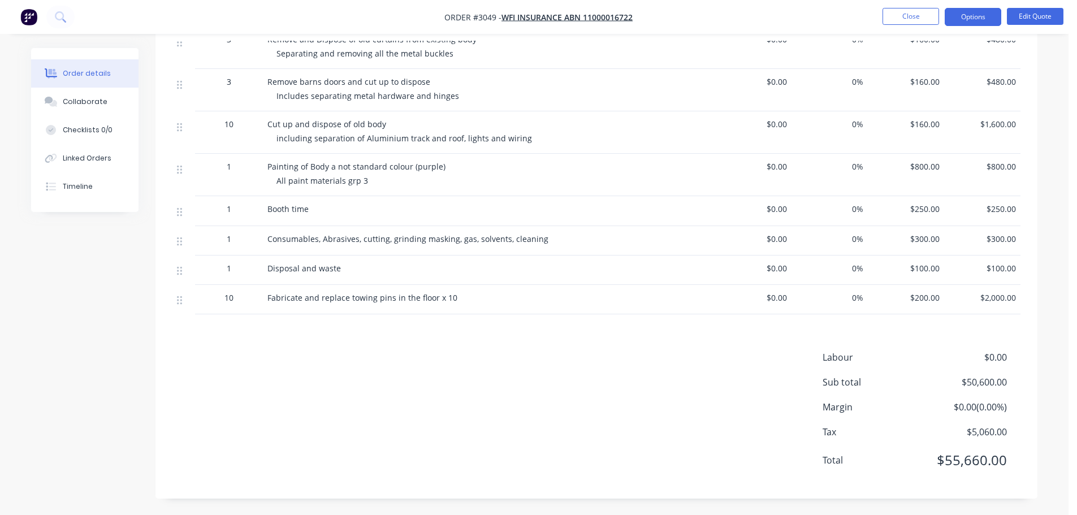
scroll to position [844, 0]
click at [969, 14] on button "Options" at bounding box center [973, 17] width 57 height 18
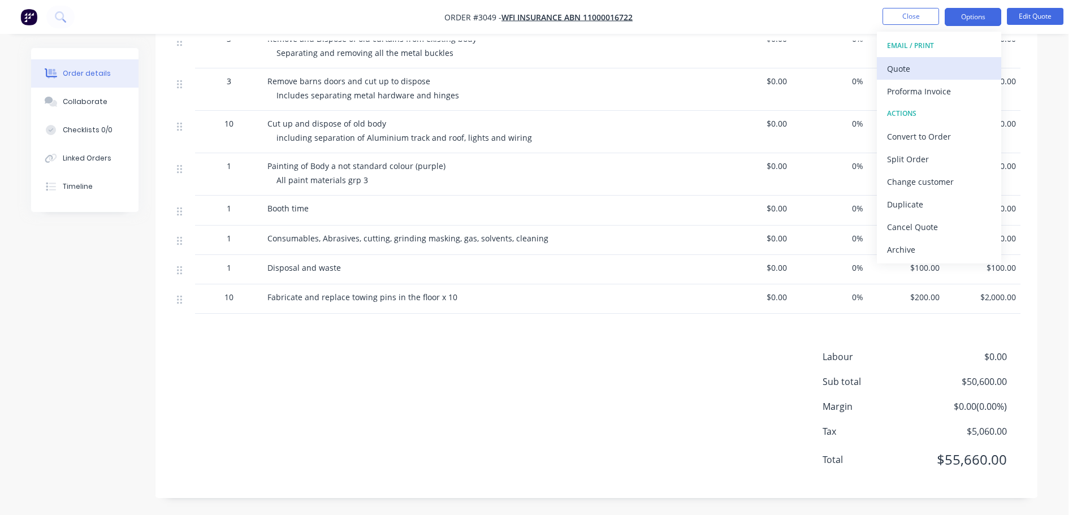
click at [904, 68] on div "Quote" at bounding box center [939, 69] width 104 height 16
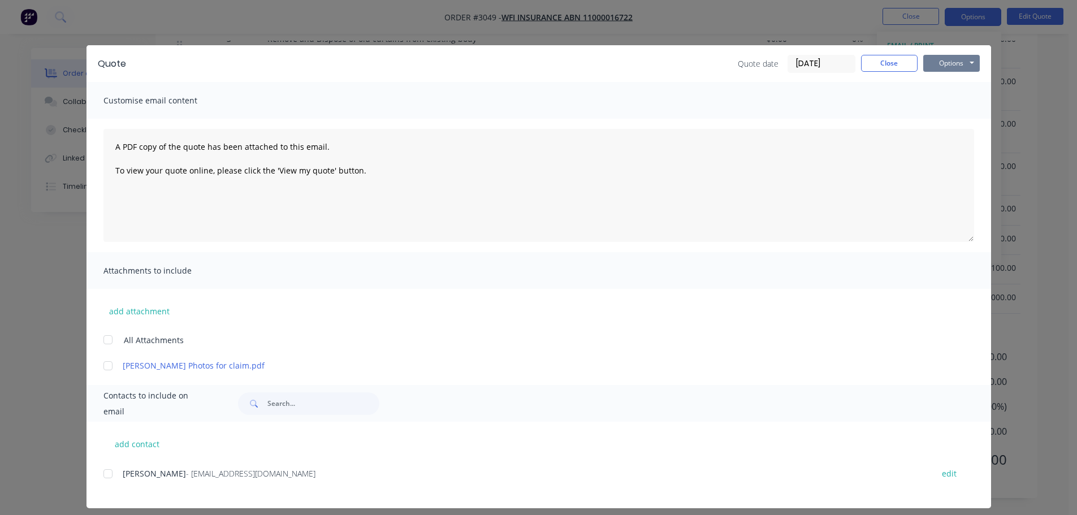
click at [939, 62] on button "Options" at bounding box center [952, 63] width 57 height 17
click at [935, 81] on button "Preview" at bounding box center [960, 83] width 72 height 19
click at [103, 471] on div at bounding box center [108, 474] width 23 height 23
click at [128, 446] on button "add contact" at bounding box center [137, 443] width 68 height 17
select select "AU"
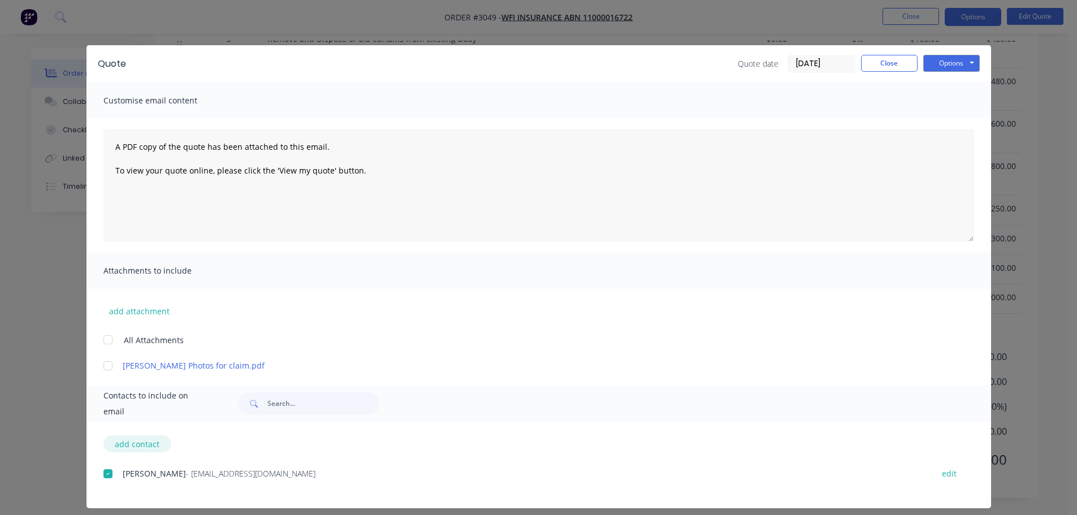
select select "AU"
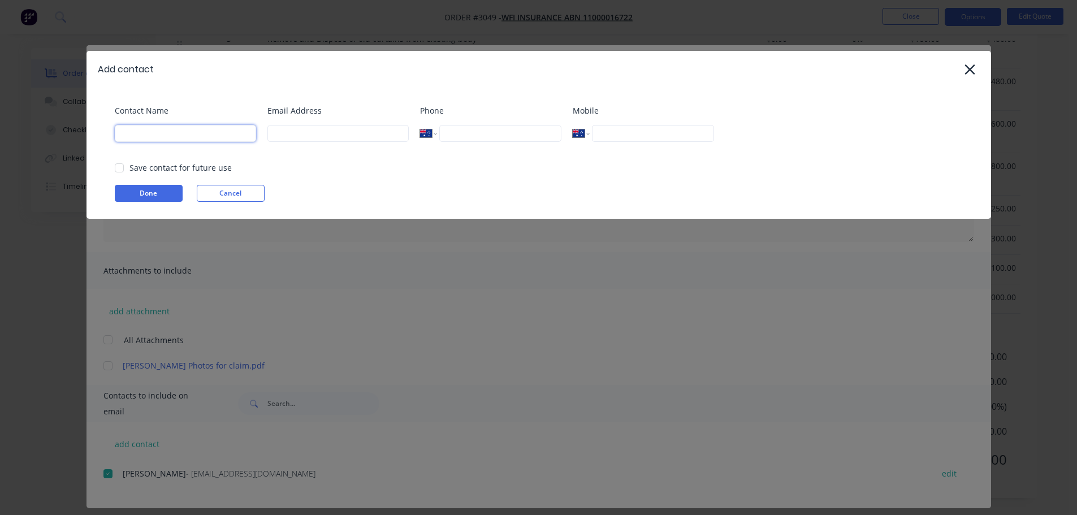
click at [182, 133] on input at bounding box center [185, 133] width 141 height 17
type input "[PERSON_NAME]"
type input "[EMAIL_ADDRESS][DOMAIN_NAME]"
type input "0432 545 330"
click at [98, 366] on div "Add contact Contact Name [PERSON_NAME] Email Address [EMAIL_ADDRESS][DOMAIN_NAM…" at bounding box center [538, 257] width 1077 height 515
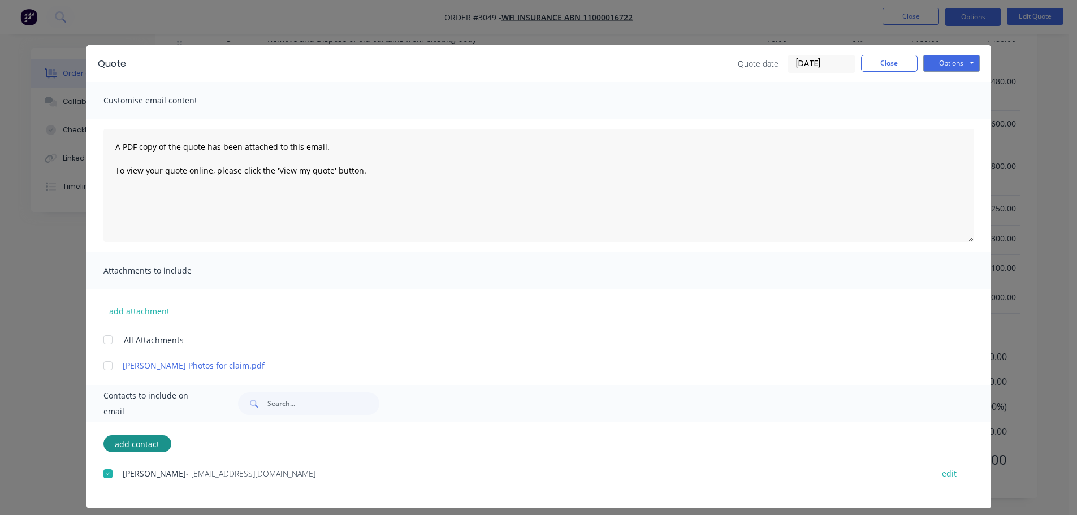
click at [103, 365] on div at bounding box center [108, 366] width 23 height 23
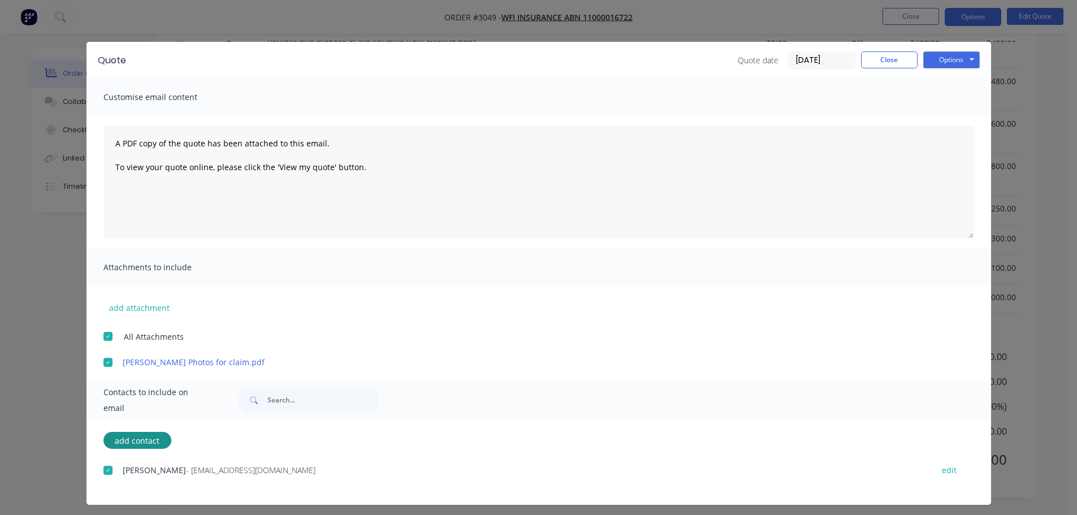
scroll to position [0, 0]
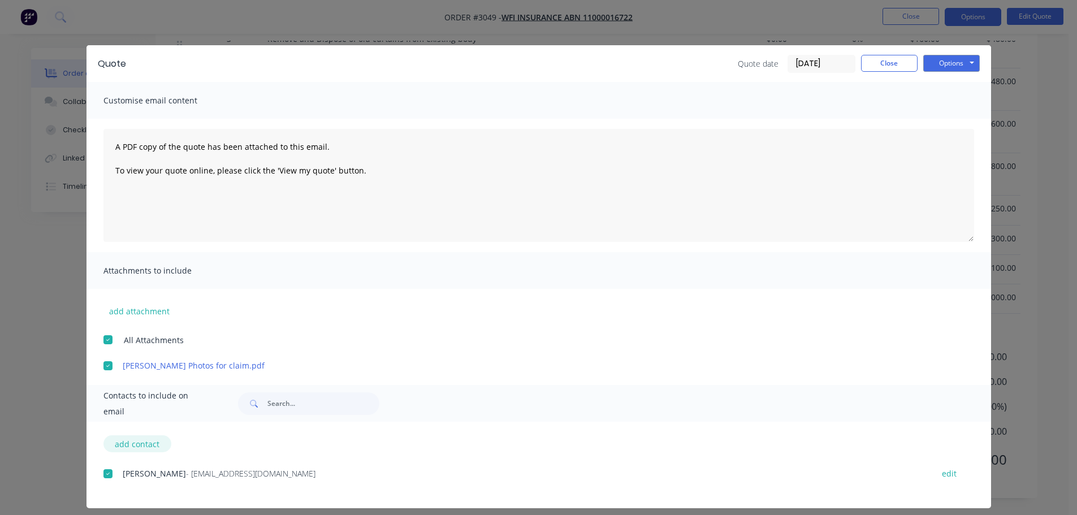
click at [125, 444] on button "add contact" at bounding box center [137, 443] width 68 height 17
select select "AU"
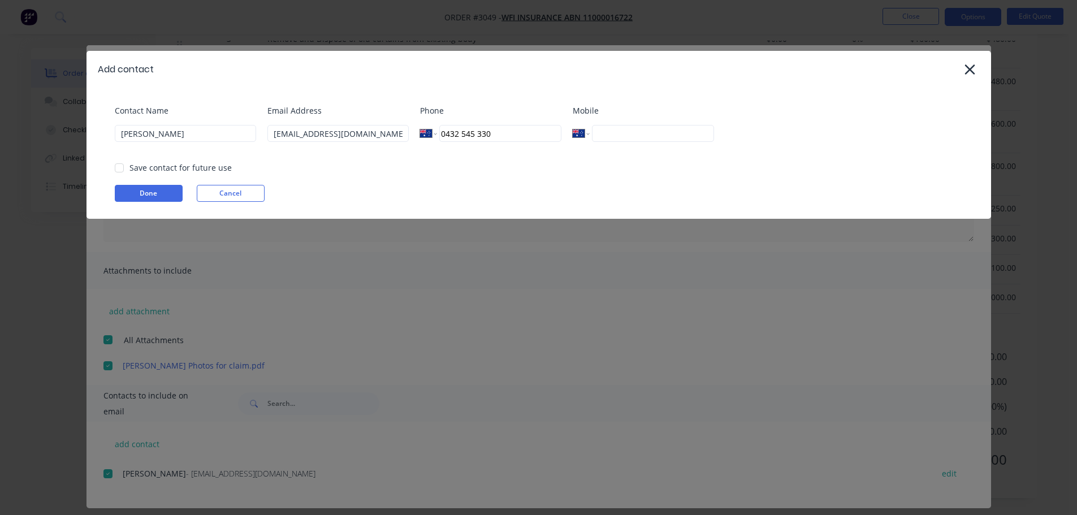
click at [140, 191] on button "Done" at bounding box center [149, 193] width 68 height 17
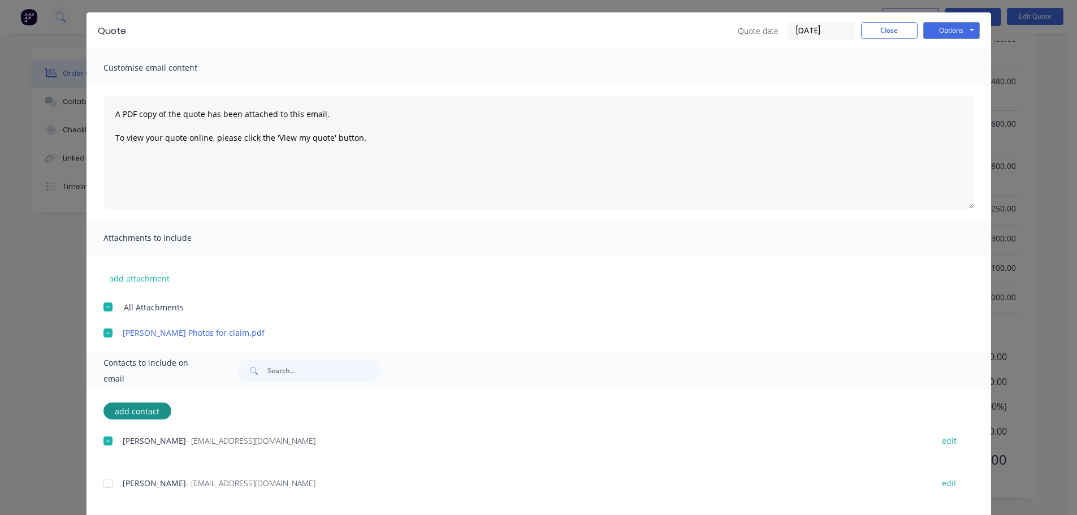
scroll to position [51, 0]
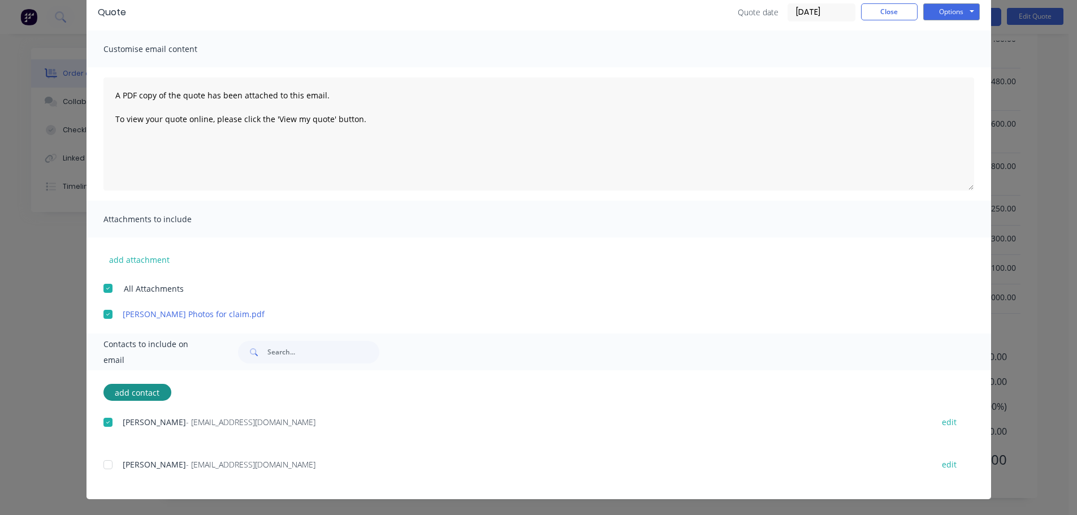
click at [102, 464] on div at bounding box center [108, 465] width 23 height 23
click at [886, 10] on button "Close" at bounding box center [889, 11] width 57 height 17
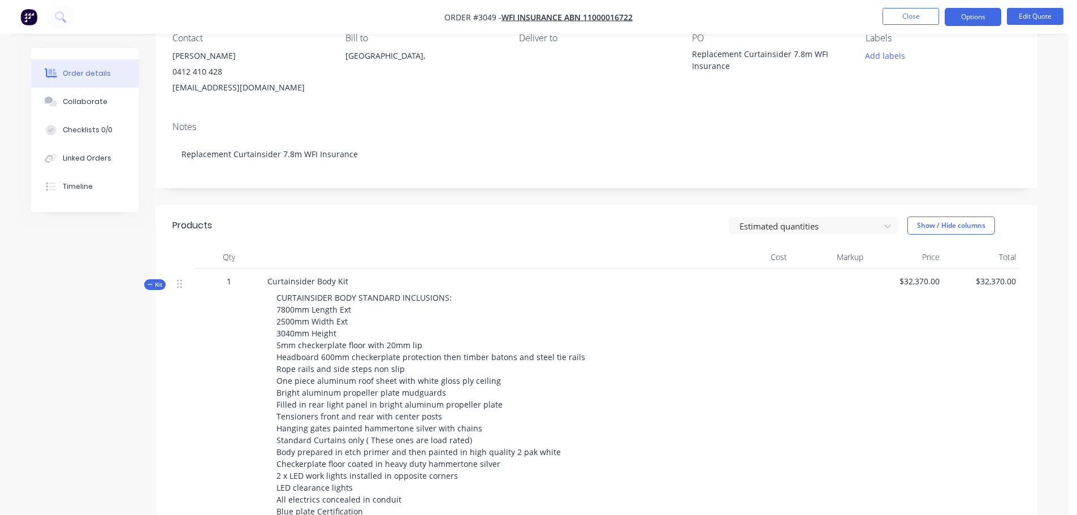
scroll to position [0, 0]
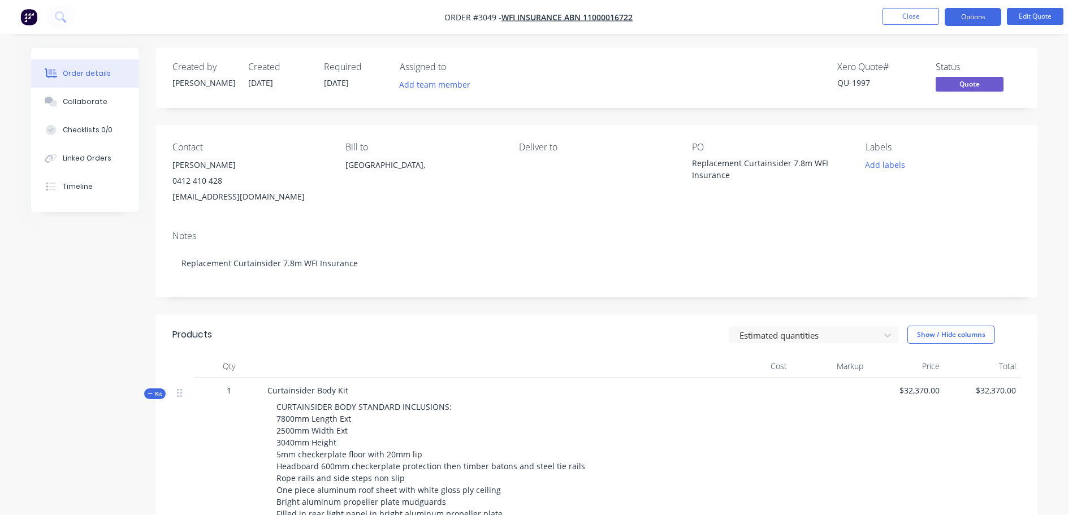
click at [734, 176] on div "Replacement Curtainsider 7.8m WFI Insurance" at bounding box center [762, 169] width 141 height 24
click at [731, 174] on div "Replacement Curtainsider 7.8m WFI Insurance" at bounding box center [762, 169] width 141 height 24
click at [731, 176] on div "Replacement Curtainsider 7.8m WFI Insurance" at bounding box center [762, 169] width 141 height 24
click at [1020, 14] on button "Edit Quote" at bounding box center [1035, 16] width 57 height 17
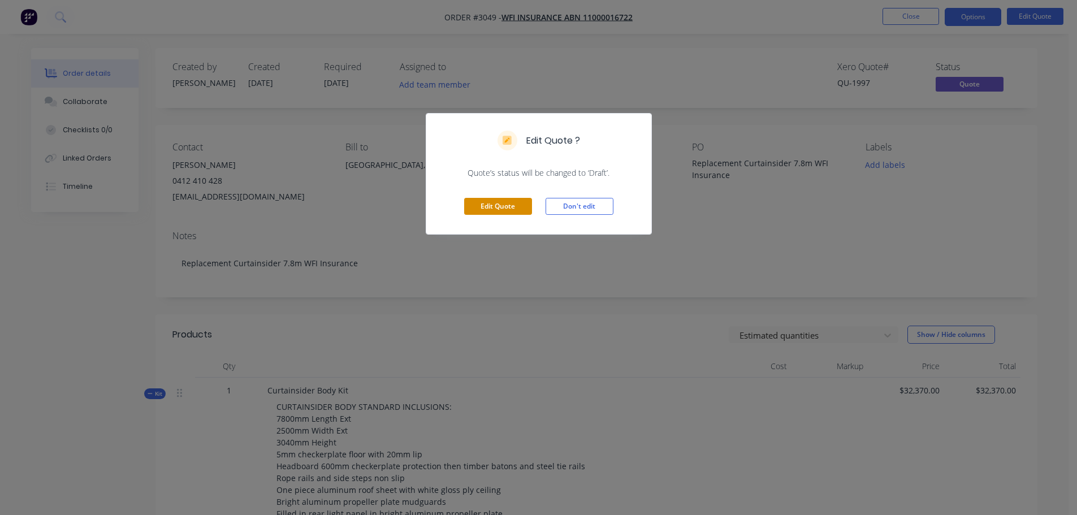
click at [501, 206] on button "Edit Quote" at bounding box center [498, 206] width 68 height 17
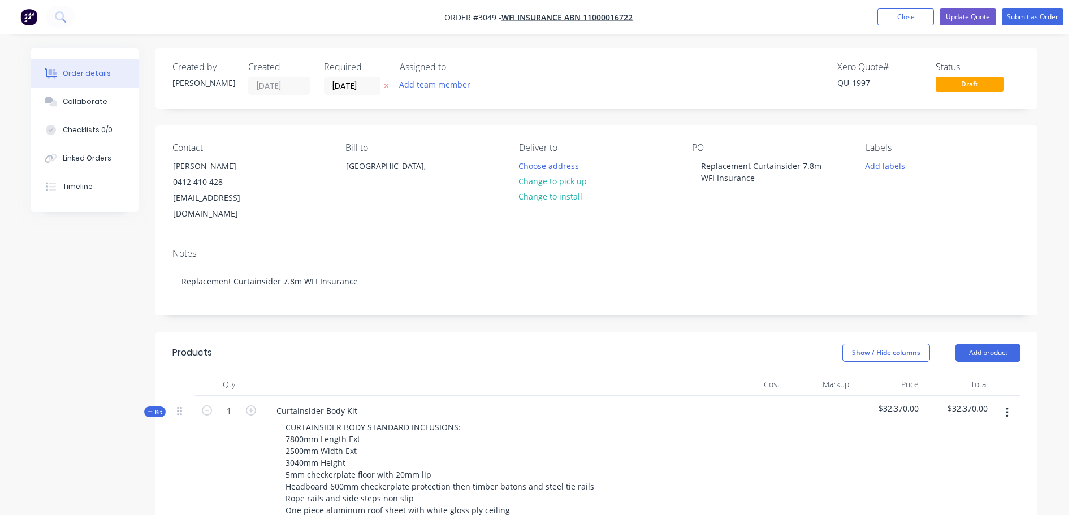
click at [701, 189] on div "PO Replacement Curtainsider 7.8m WFI Insurance" at bounding box center [769, 183] width 155 height 80
click at [758, 182] on div "Replacement Curtainsider 7.8m WFI Insurance" at bounding box center [762, 172] width 141 height 28
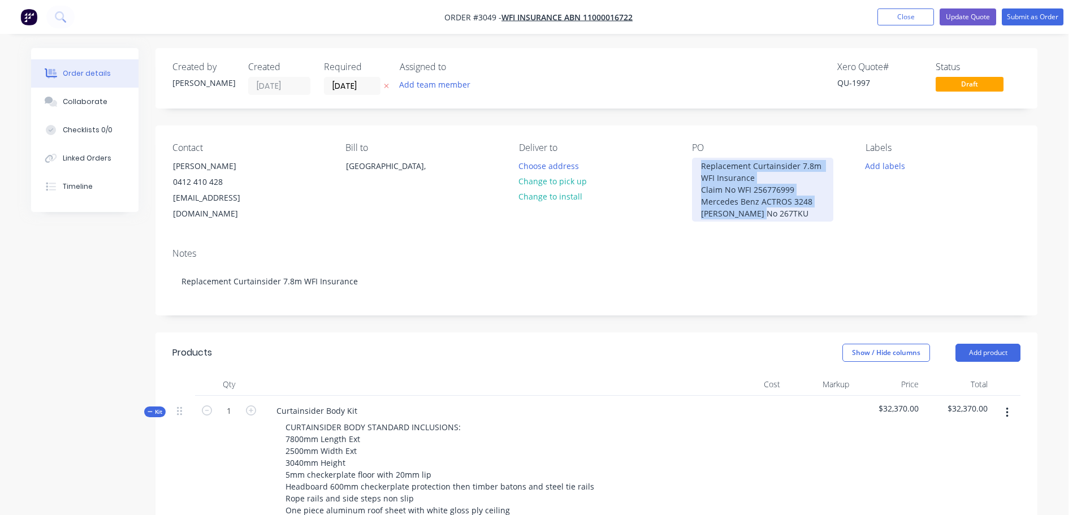
drag, startPoint x: 702, startPoint y: 165, endPoint x: 774, endPoint y: 212, distance: 86.3
click at [774, 212] on div "Replacement Curtainsider 7.8m WFI Insurance Claim No WFI 256776999 Mercedes Ben…" at bounding box center [762, 190] width 141 height 64
copy div "Replacement Curtainsider 7.8m WFI Insurance Claim No WFI 256776999 Mercedes Ben…"
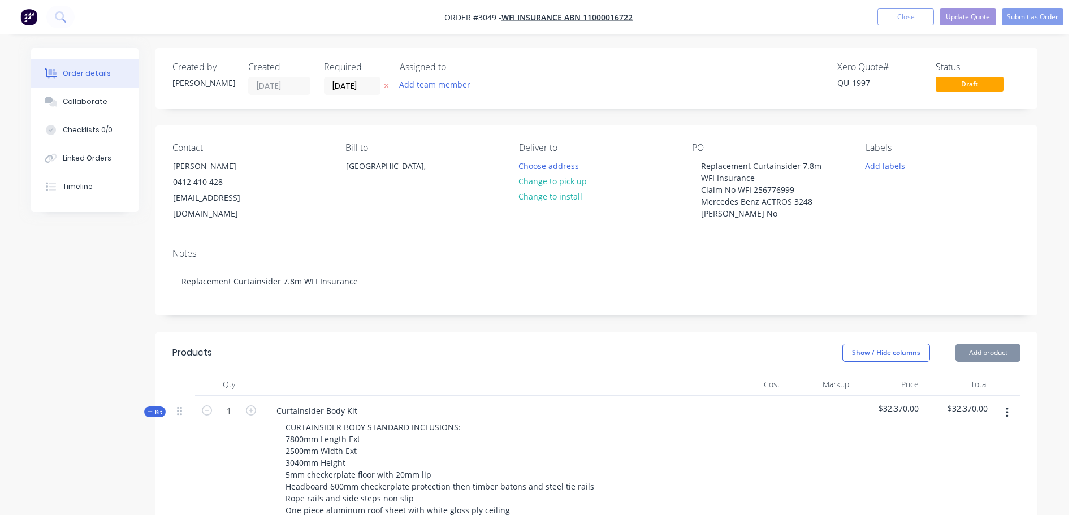
click at [426, 214] on div "Bill to [GEOGRAPHIC_DATA]," at bounding box center [423, 183] width 155 height 80
click at [953, 14] on button "Update Quote" at bounding box center [968, 16] width 57 height 17
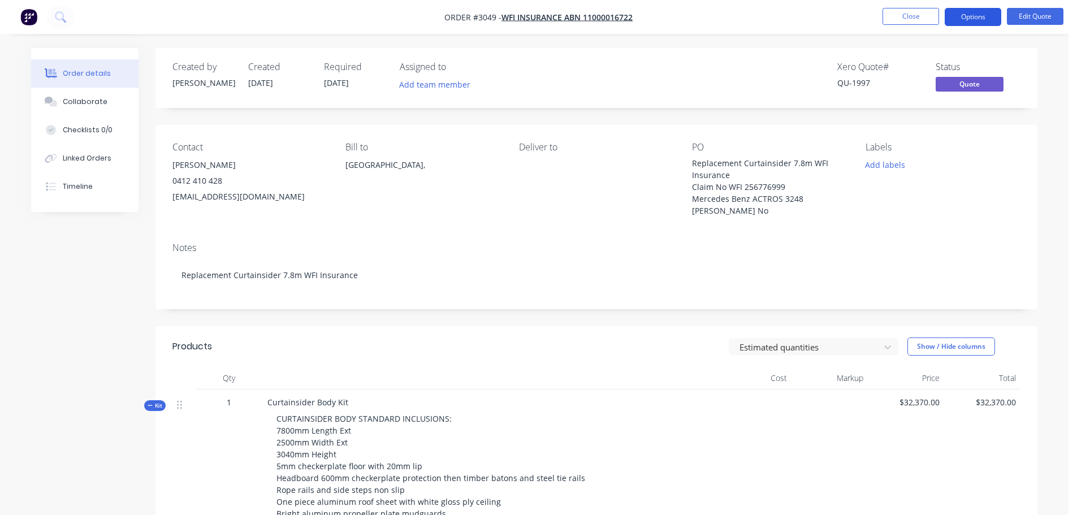
click at [970, 18] on button "Options" at bounding box center [973, 17] width 57 height 18
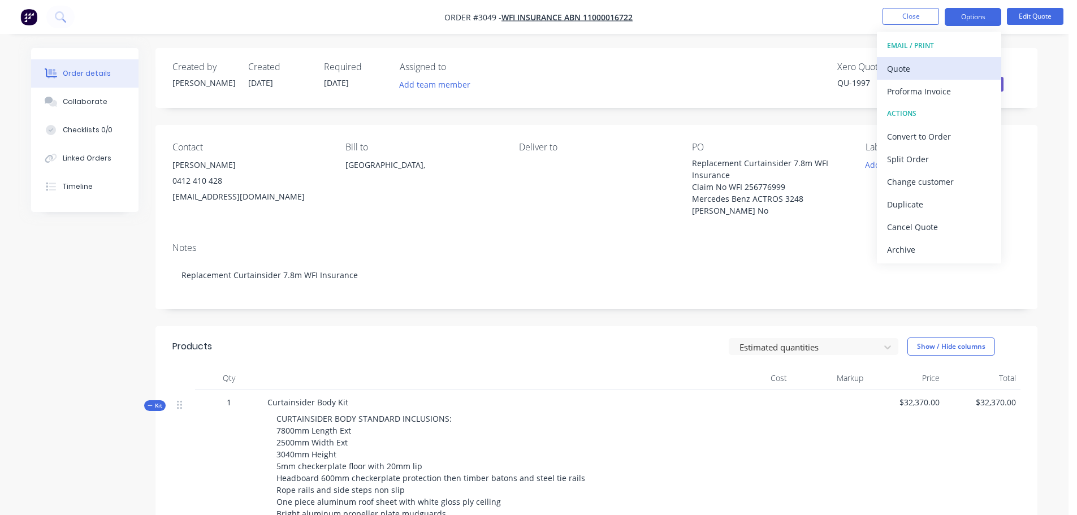
click at [902, 68] on div "Quote" at bounding box center [939, 69] width 104 height 16
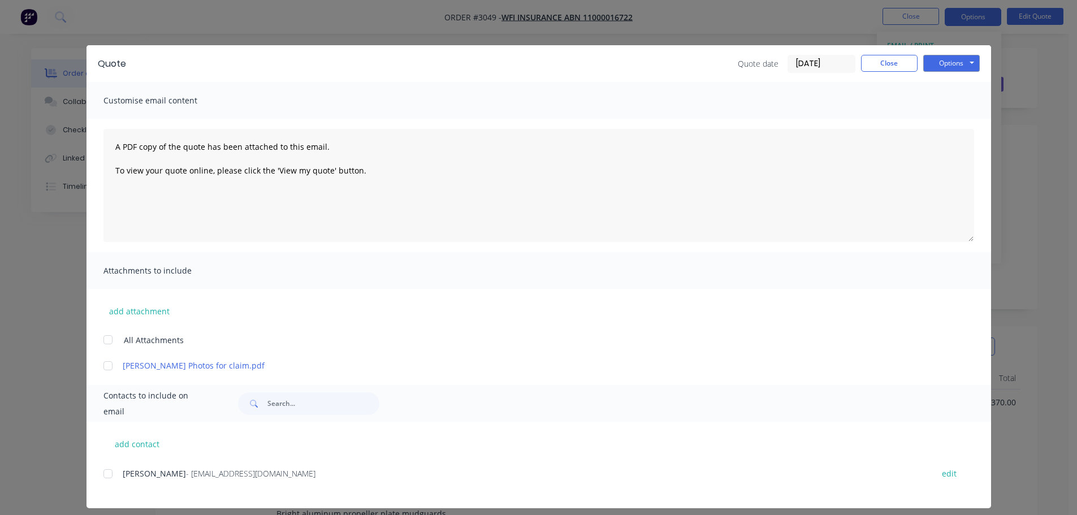
click at [105, 366] on div at bounding box center [108, 366] width 23 height 23
click at [100, 472] on div at bounding box center [108, 474] width 23 height 23
click at [121, 445] on button "add contact" at bounding box center [137, 443] width 68 height 17
select select "AU"
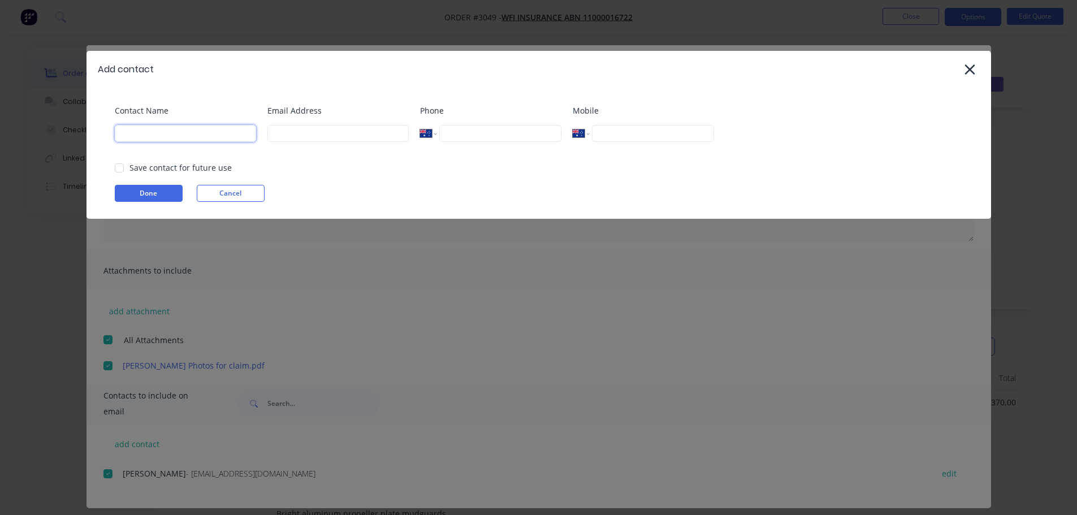
click at [160, 128] on input at bounding box center [185, 133] width 141 height 17
type input "[PERSON_NAME]"
type input "[EMAIL_ADDRESS][DOMAIN_NAME]"
type input "0432 545 330"
click at [140, 191] on button "Done" at bounding box center [149, 193] width 68 height 17
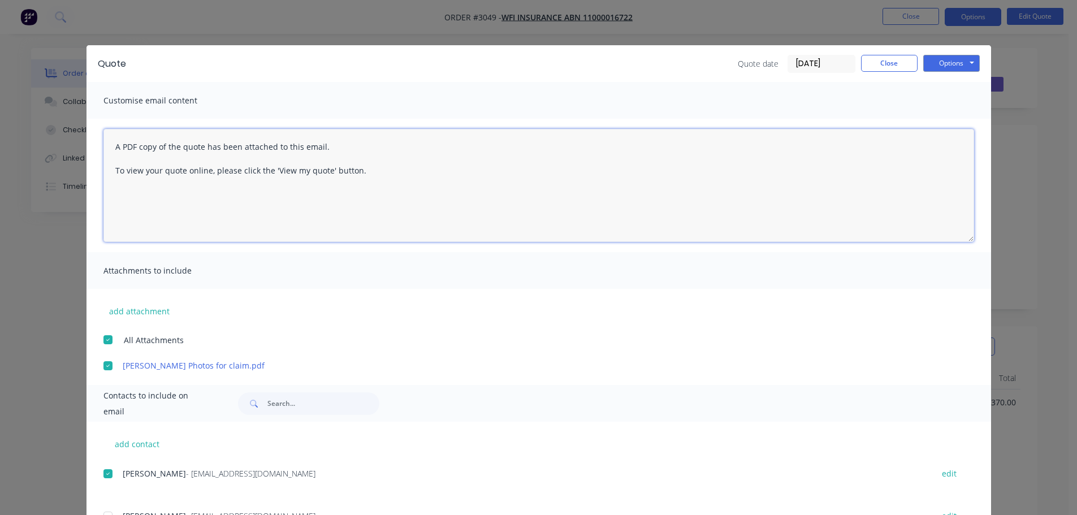
click at [109, 143] on textarea "A PDF copy of the quote has been attached to this email. To view your quote onl…" at bounding box center [538, 185] width 871 height 113
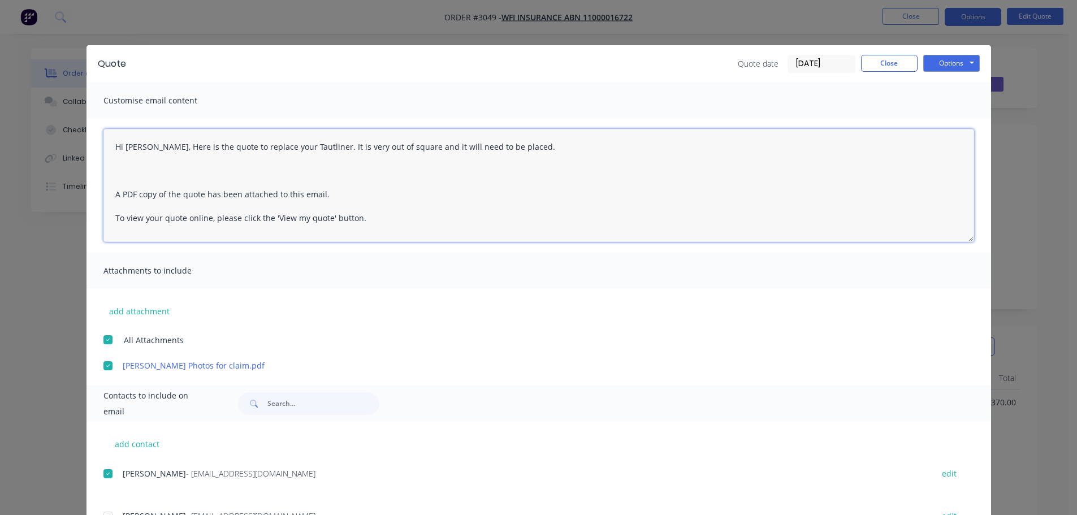
paste textarea "Replacement Curtainsider 7.8m WFI Insurance Claim No WFI 256776999 Mercedes Ben…"
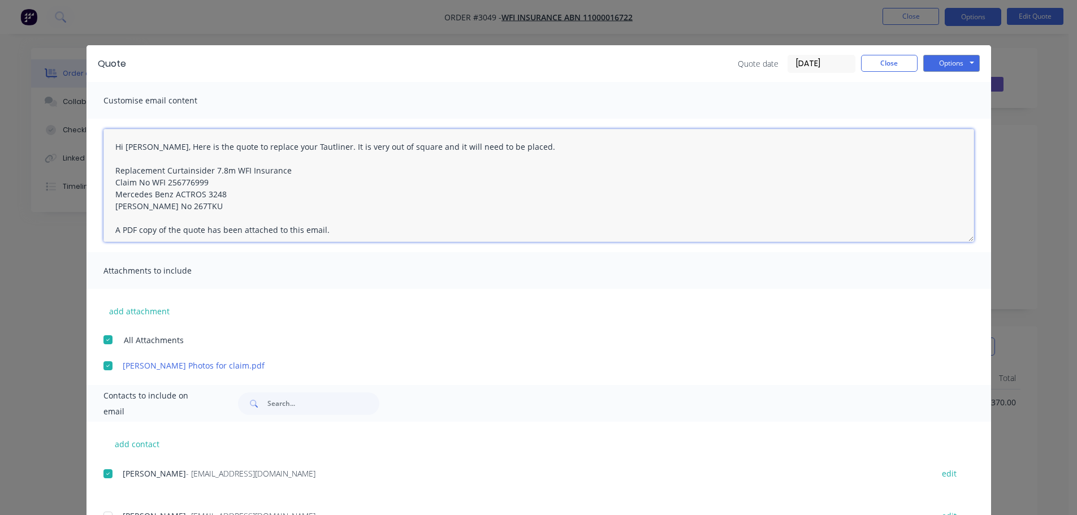
click at [503, 145] on textarea "Hi [PERSON_NAME], Here is the quote to replace your Tautliner. It is very out o…" at bounding box center [538, 185] width 871 height 113
click at [146, 148] on textarea "Hi [PERSON_NAME], Here is the quote to replace your Tautliner. It is very out o…" at bounding box center [538, 185] width 871 height 113
click at [143, 147] on textarea "Hi [PERSON_NAME], Here is the quote to replace your Tautliner. It is very out o…" at bounding box center [538, 185] width 871 height 113
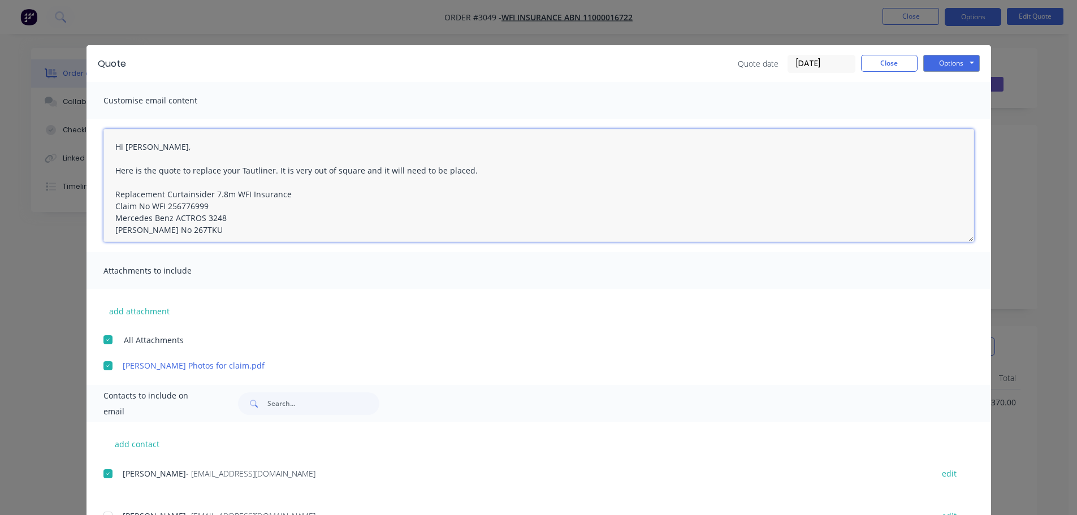
click at [463, 171] on textarea "Hi [PERSON_NAME], Here is the quote to replace your Tautliner. It is very out o…" at bounding box center [538, 185] width 871 height 113
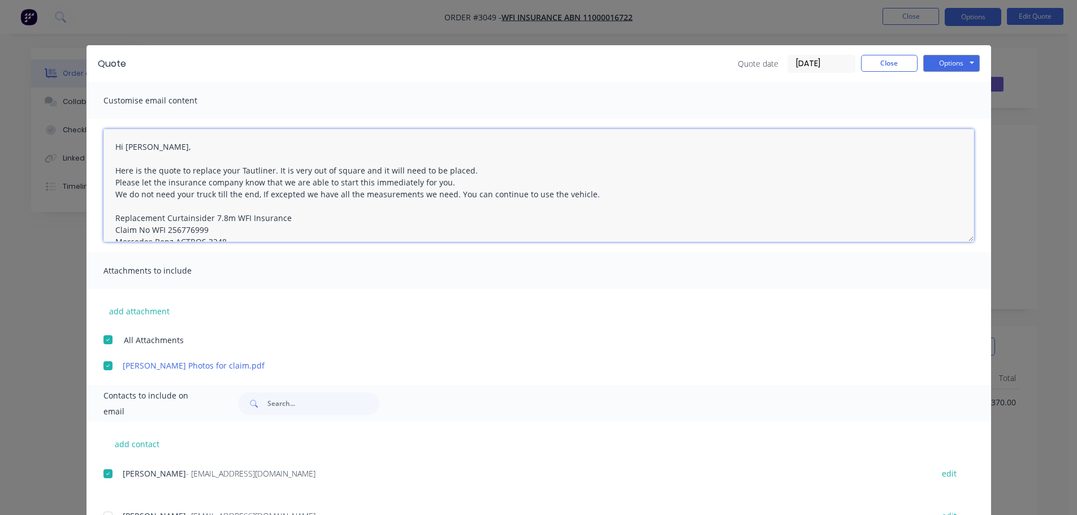
click at [580, 192] on textarea "Hi [PERSON_NAME], Here is the quote to replace your Tautliner. It is very out o…" at bounding box center [538, 185] width 871 height 113
click at [727, 194] on textarea "Hi [PERSON_NAME], Here is the quote to replace your Tautliner. It is very out o…" at bounding box center [538, 185] width 871 height 113
click at [448, 191] on textarea "Hi [PERSON_NAME], Here is the quote to replace your Tautliner. It is very out o…" at bounding box center [538, 185] width 871 height 113
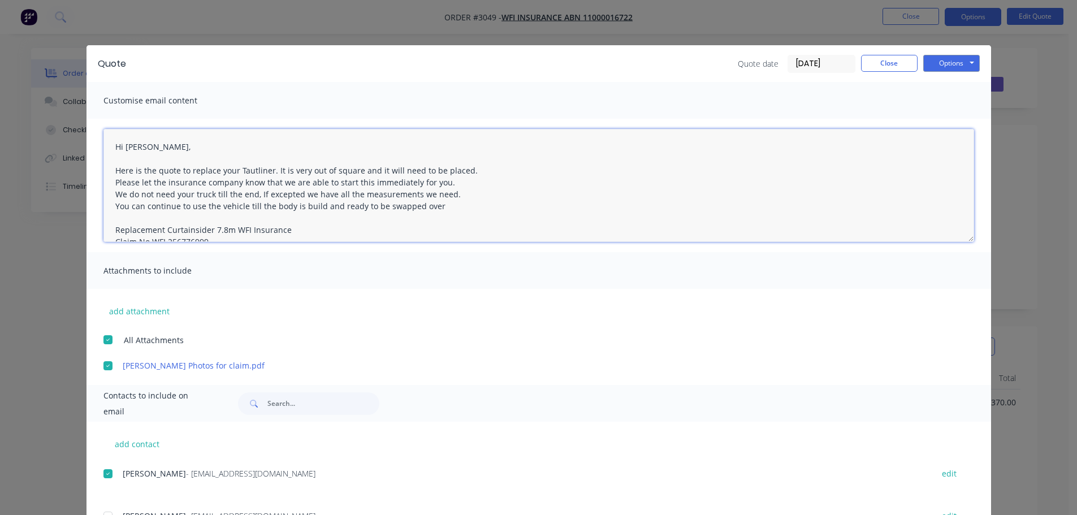
click at [313, 206] on textarea "Hi [PERSON_NAME], Here is the quote to replace your Tautliner. It is very out o…" at bounding box center [538, 185] width 871 height 113
click at [428, 205] on textarea "Hi [PERSON_NAME], Here is the quote to replace your Tautliner. It is very out o…" at bounding box center [538, 185] width 871 height 113
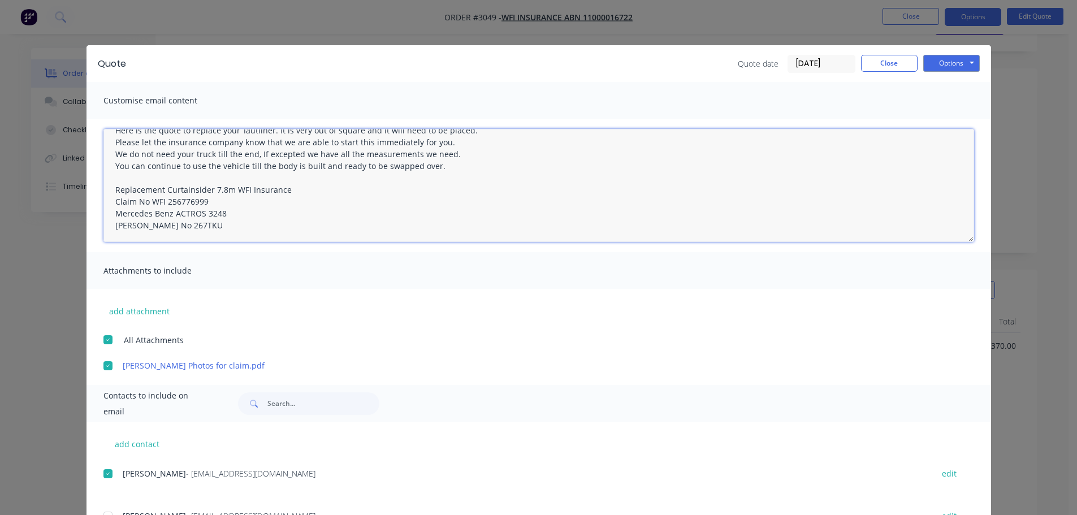
scroll to position [89, 0]
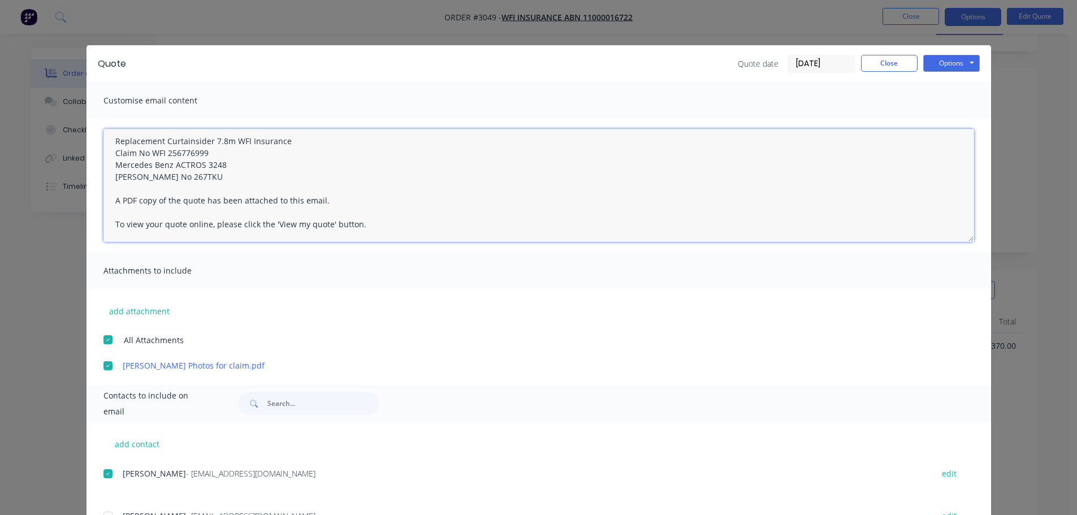
drag, startPoint x: 110, startPoint y: 141, endPoint x: 254, endPoint y: 179, distance: 149.0
click at [254, 179] on textarea "Hi [PERSON_NAME], Here is the quote to replace your Tautliner. It is very out o…" at bounding box center [538, 185] width 871 height 113
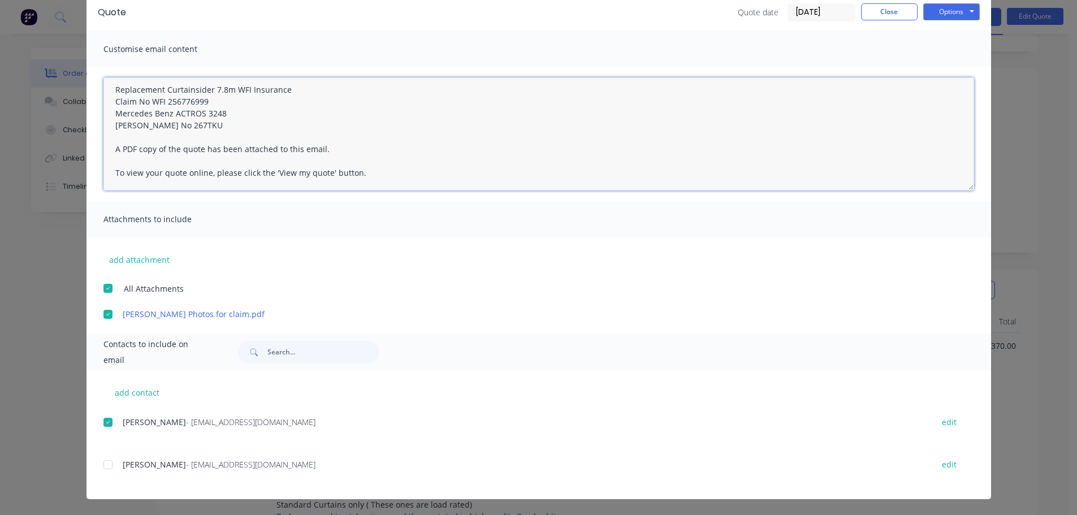
click at [103, 463] on div at bounding box center [108, 465] width 23 height 23
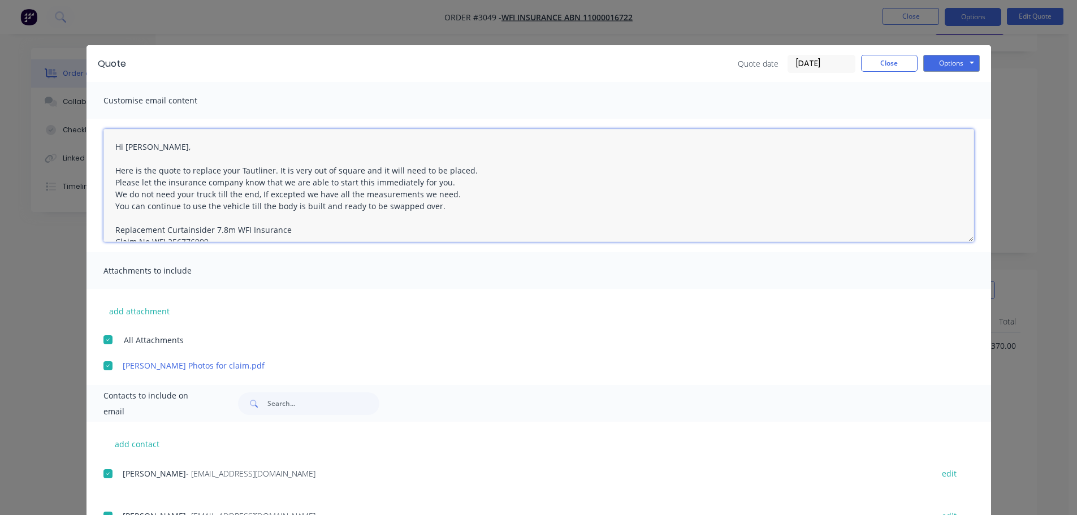
scroll to position [0, 0]
type textarea "Hi [PERSON_NAME], Here is the quote to replace your Tautliner. It is very out o…"
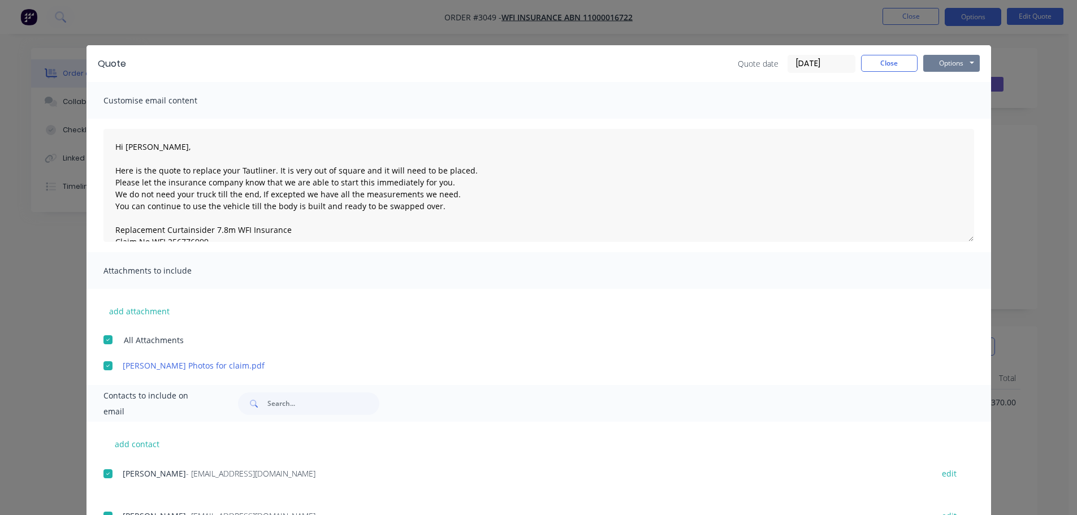
click at [946, 61] on button "Options" at bounding box center [952, 63] width 57 height 17
click at [942, 119] on button "Email" at bounding box center [960, 120] width 72 height 19
